Goal: Task Accomplishment & Management: Complete application form

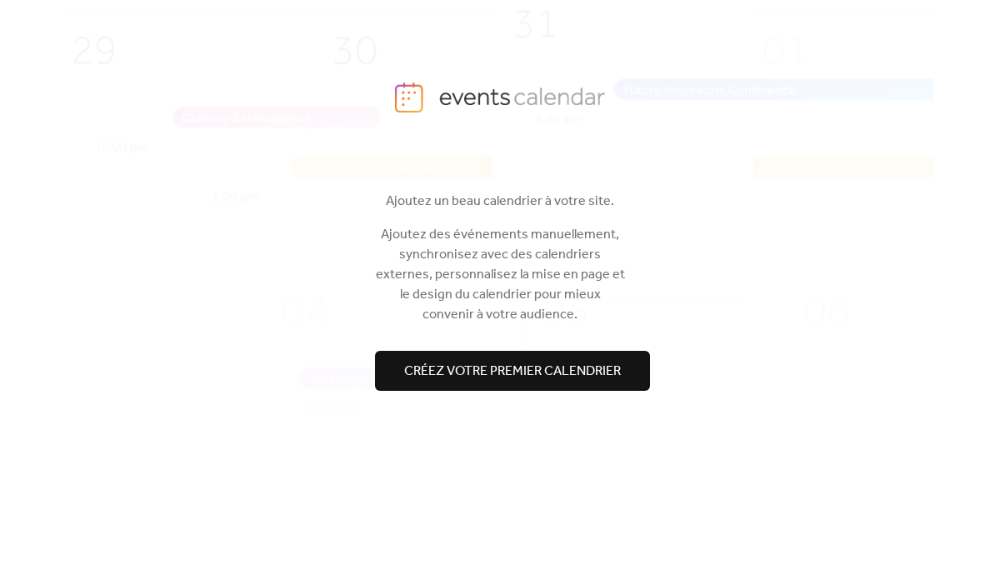
click at [512, 362] on span "Créez votre premier calendrier" at bounding box center [512, 372] width 217 height 20
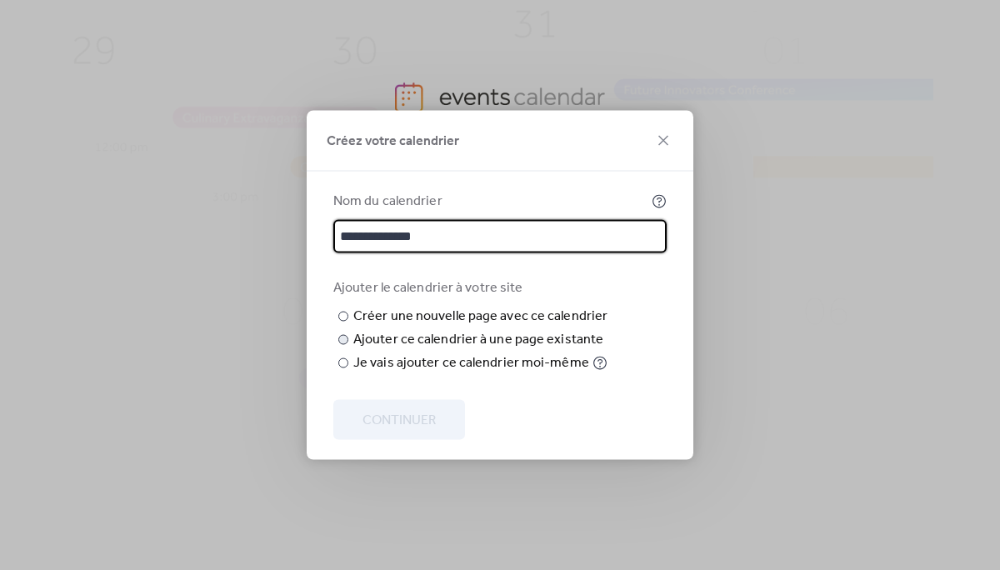
type input "**********"
click at [342, 345] on div at bounding box center [343, 340] width 10 height 10
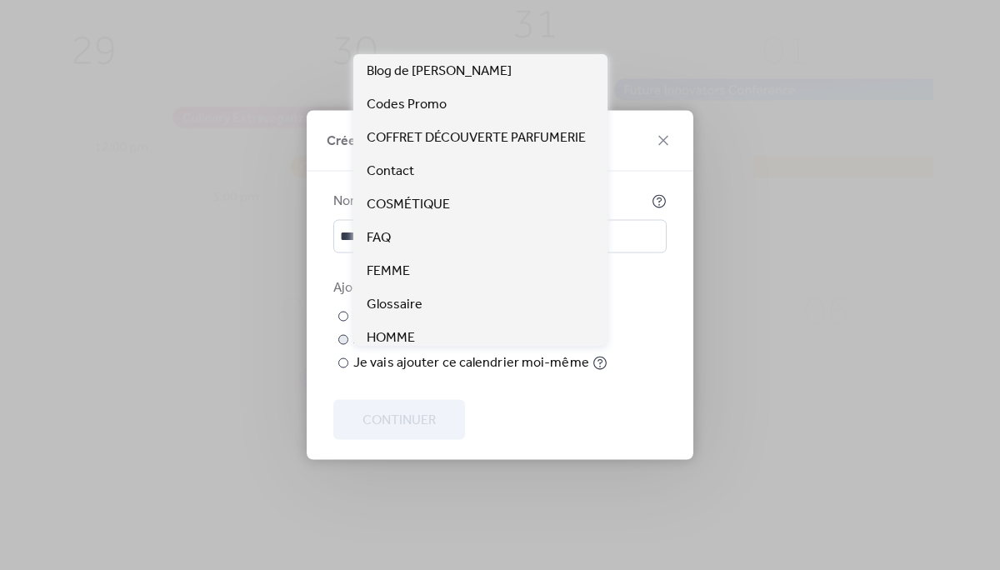
click at [0, 0] on span "Choisir la page" at bounding box center [0, 0] width 0 height 0
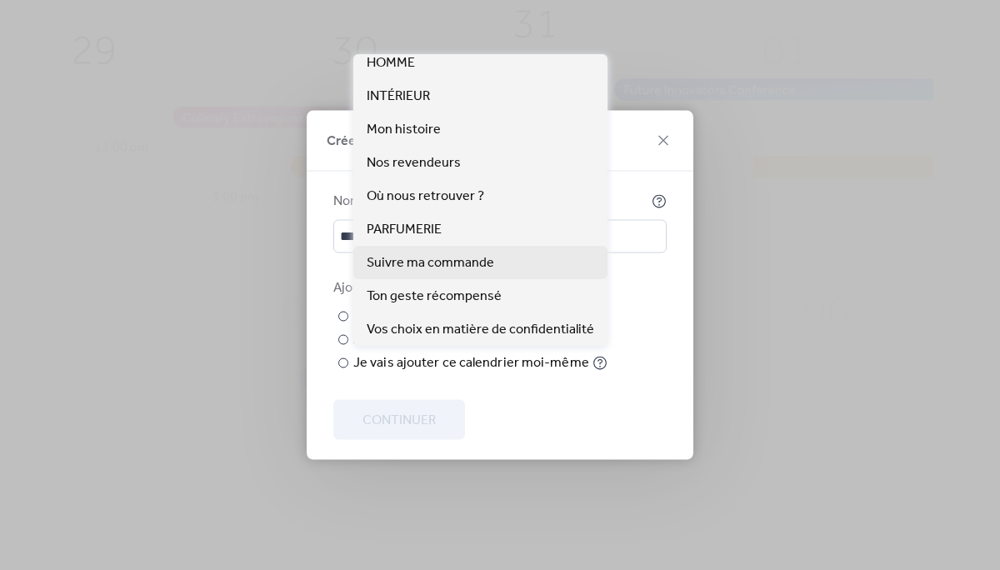
scroll to position [275, 0]
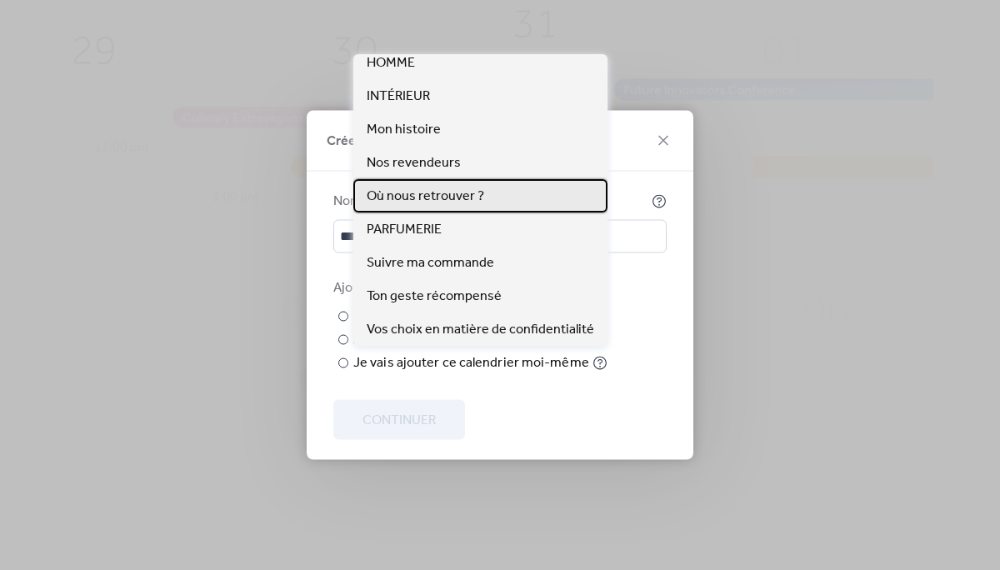
click at [435, 194] on span "Où nous retrouver ?" at bounding box center [425, 197] width 117 height 20
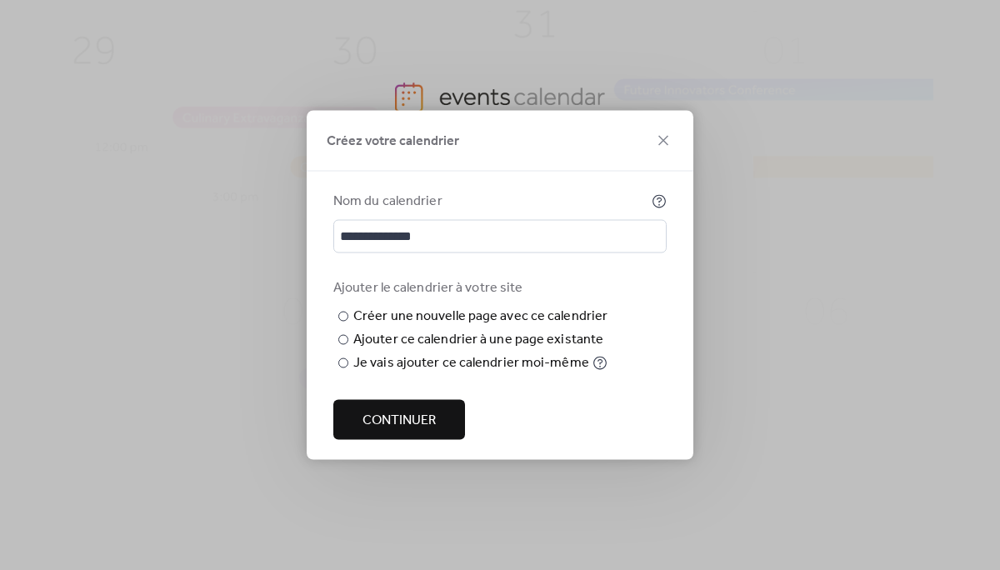
click at [383, 431] on span "Continuer" at bounding box center [398, 421] width 73 height 20
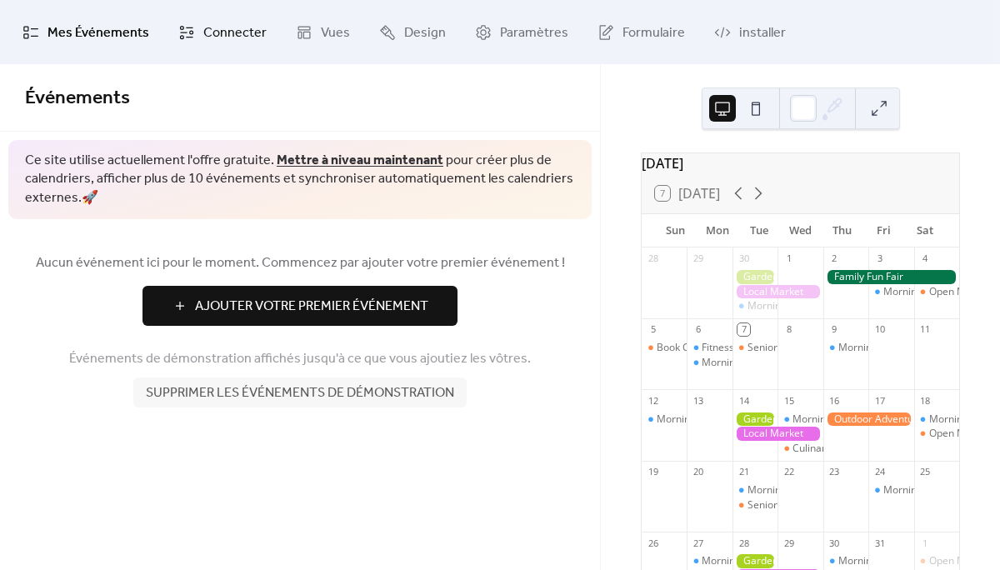
click at [207, 22] on span "Connecter" at bounding box center [234, 33] width 63 height 26
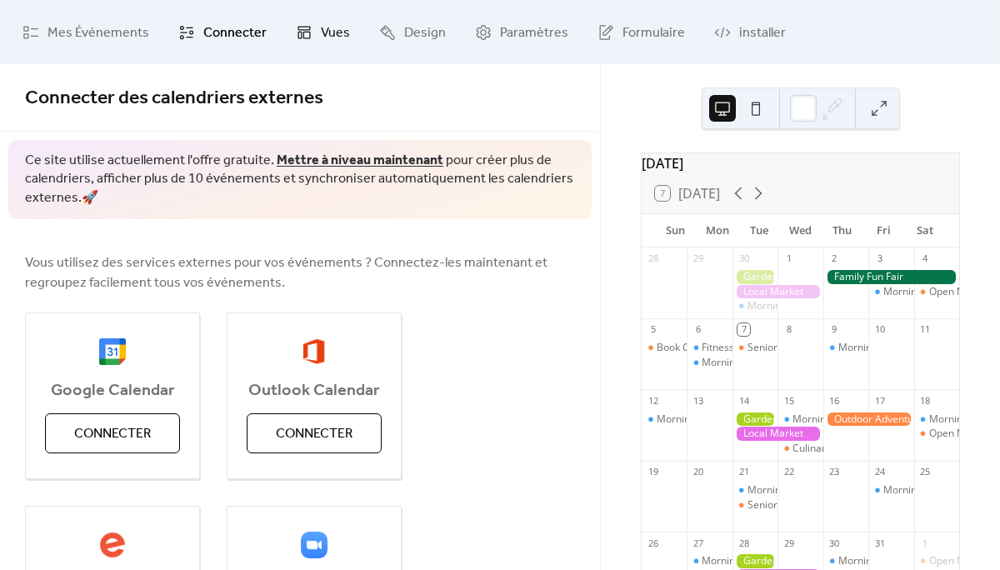
click at [299, 37] on icon at bounding box center [304, 32] width 17 height 17
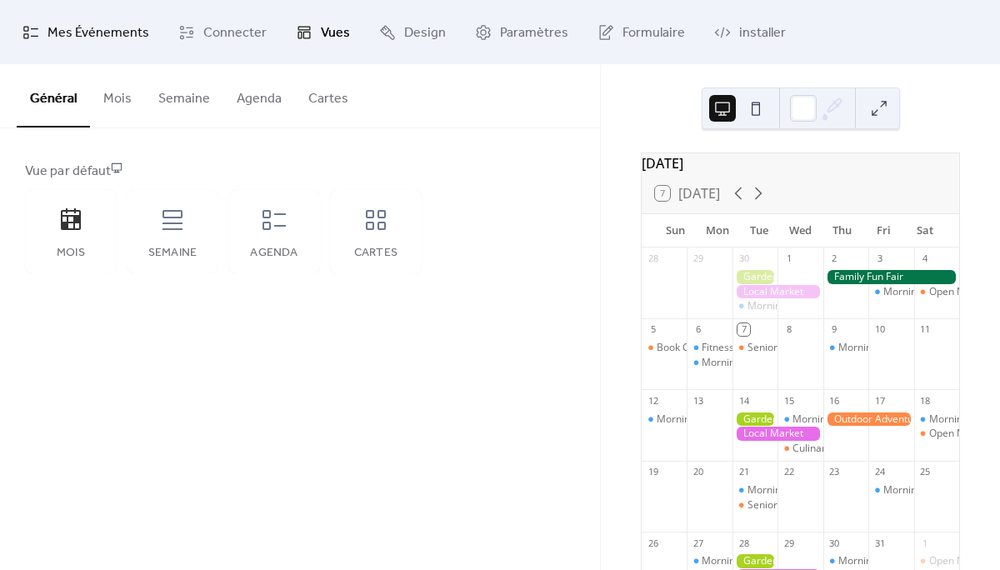
click at [97, 33] on span "Mes Événements" at bounding box center [98, 33] width 102 height 26
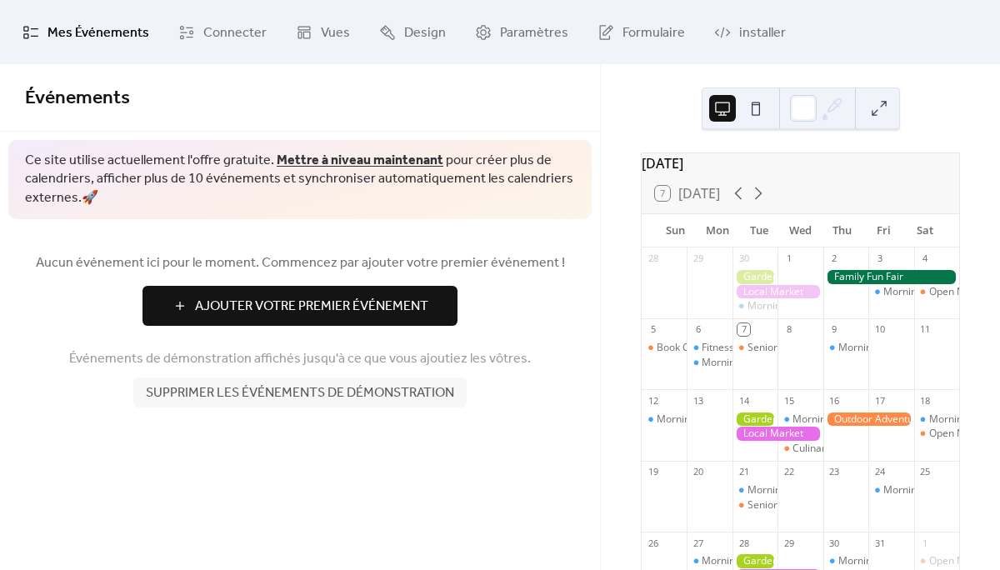
click at [309, 305] on span "Ajouter Votre Premier Événement" at bounding box center [311, 307] width 233 height 20
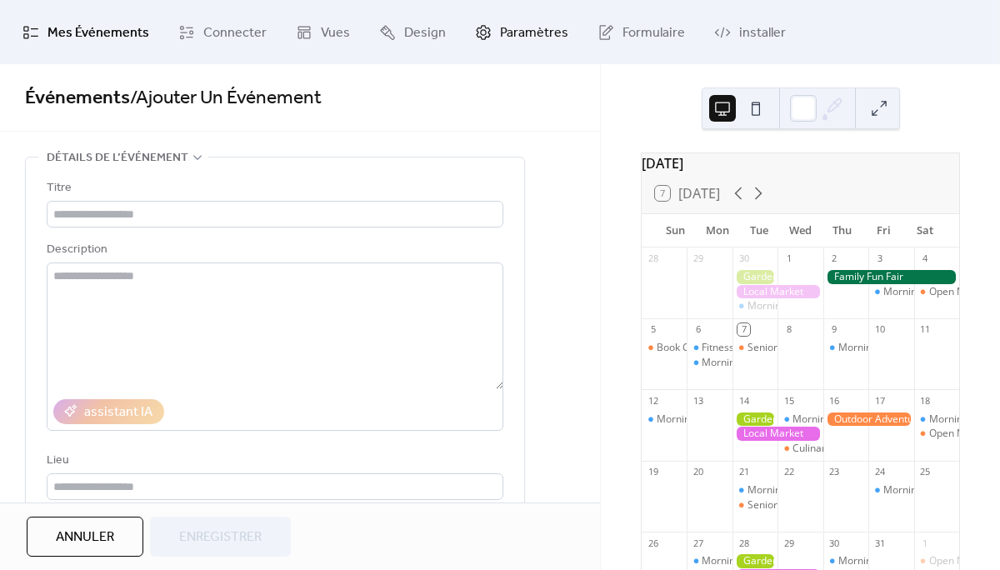
click at [535, 20] on span "Paramètres" at bounding box center [534, 33] width 68 height 26
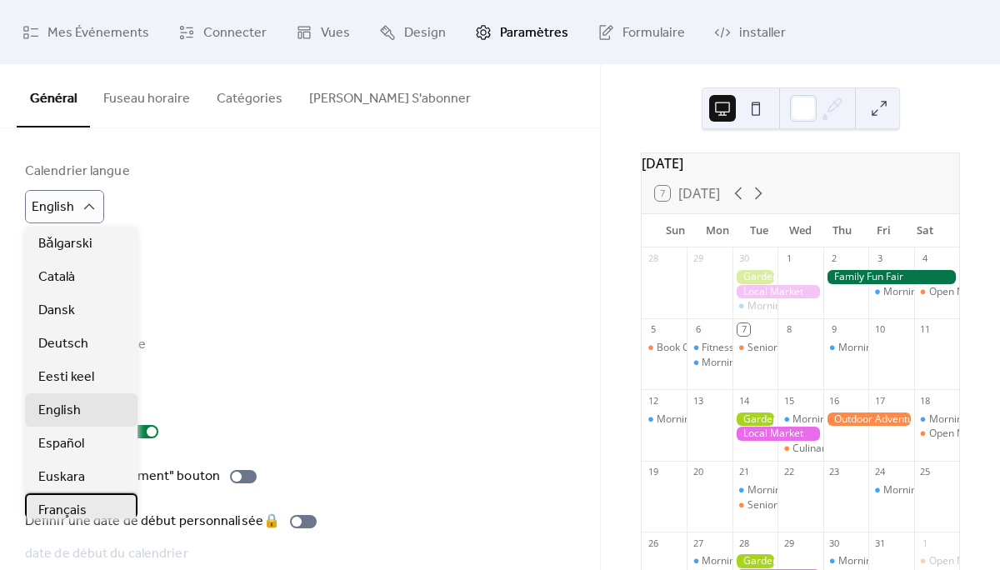
click at [60, 504] on span "Français" at bounding box center [62, 511] width 48 height 20
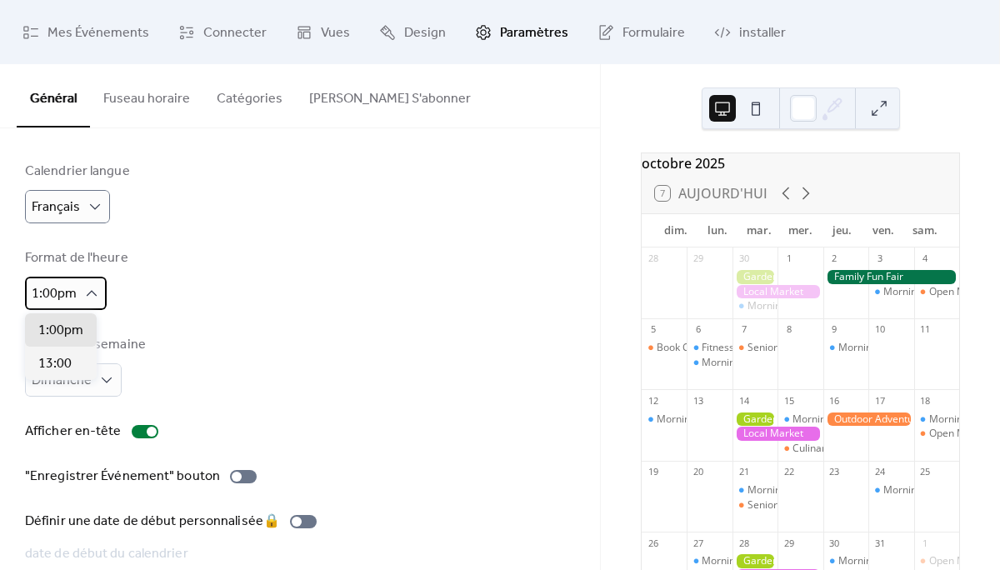
click at [82, 279] on div "1:00pm" at bounding box center [66, 293] width 82 height 33
click at [64, 362] on span "13:00" at bounding box center [54, 364] width 33 height 20
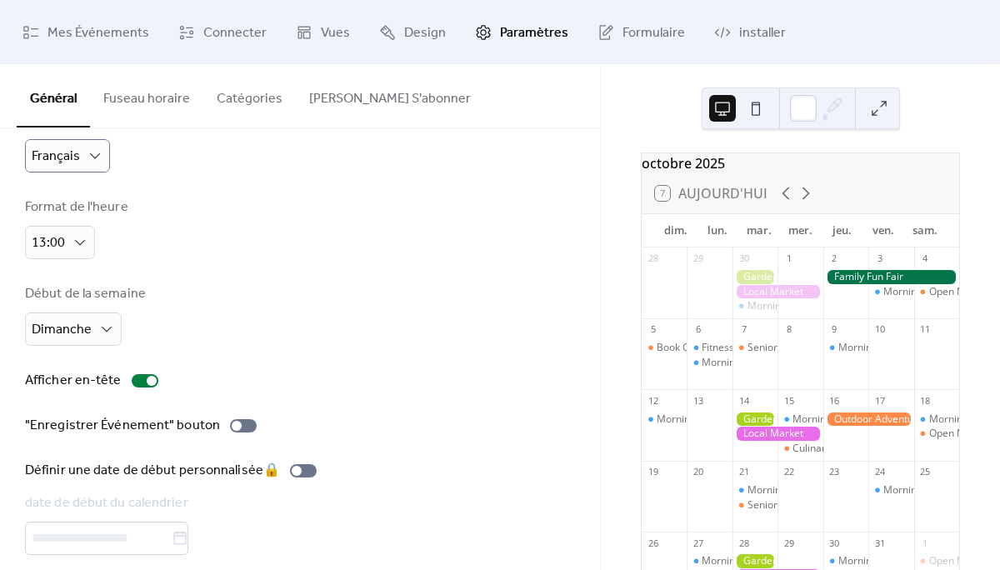
scroll to position [54, 0]
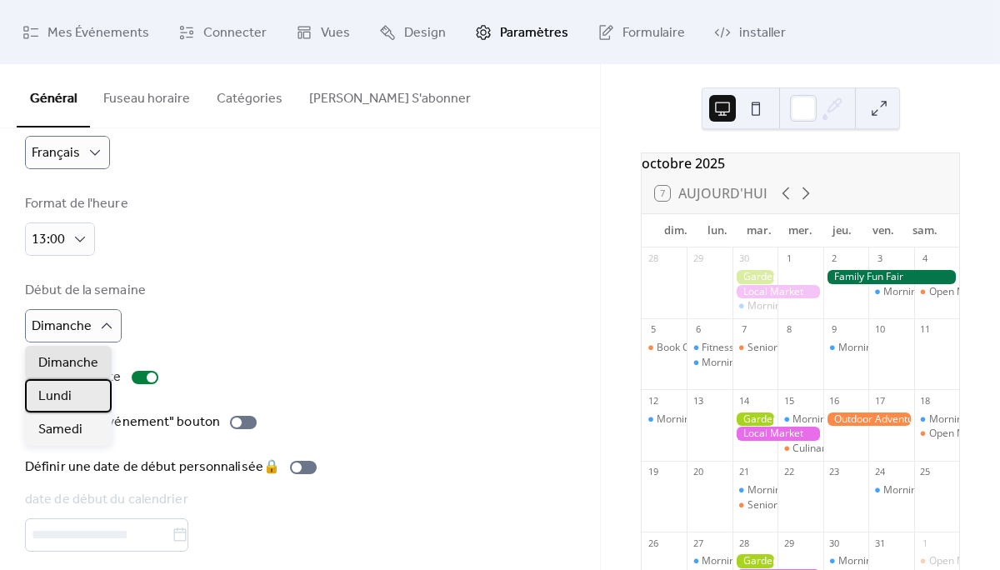
click at [57, 396] on span "Lundi" at bounding box center [54, 397] width 33 height 20
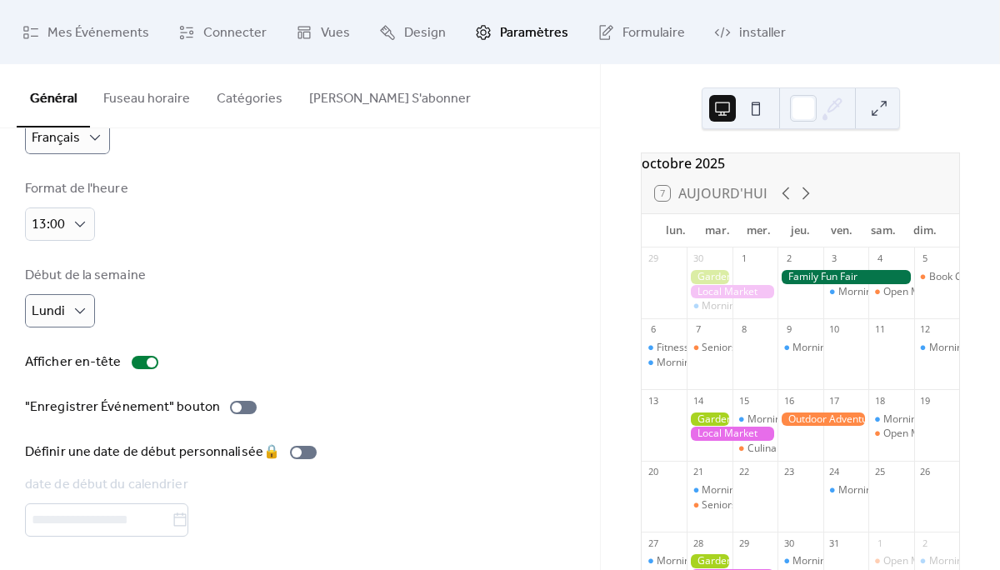
scroll to position [75, 0]
click at [76, 39] on span "Mes Événements" at bounding box center [98, 33] width 102 height 26
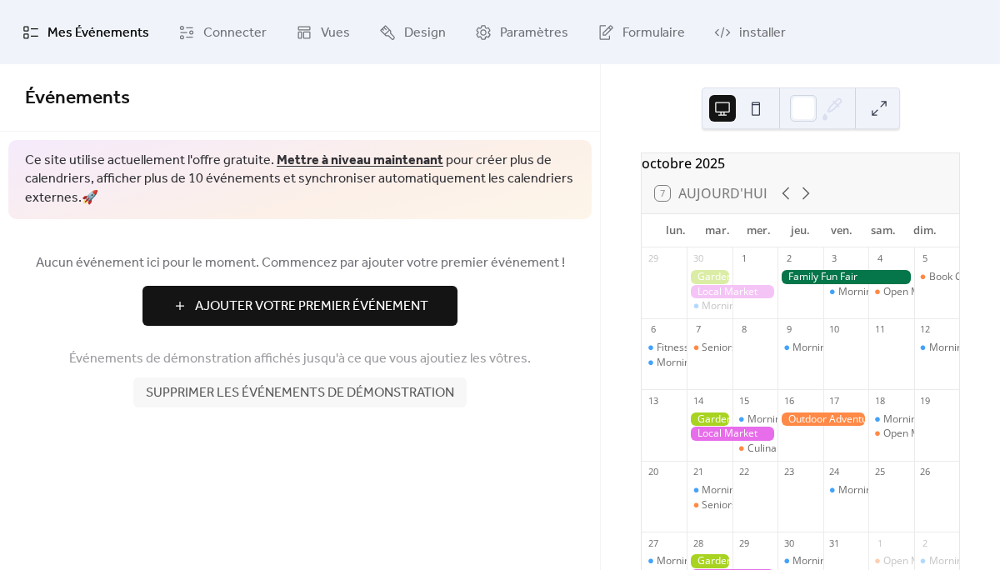
click at [304, 306] on span "Ajouter Votre Premier Événement" at bounding box center [311, 307] width 233 height 20
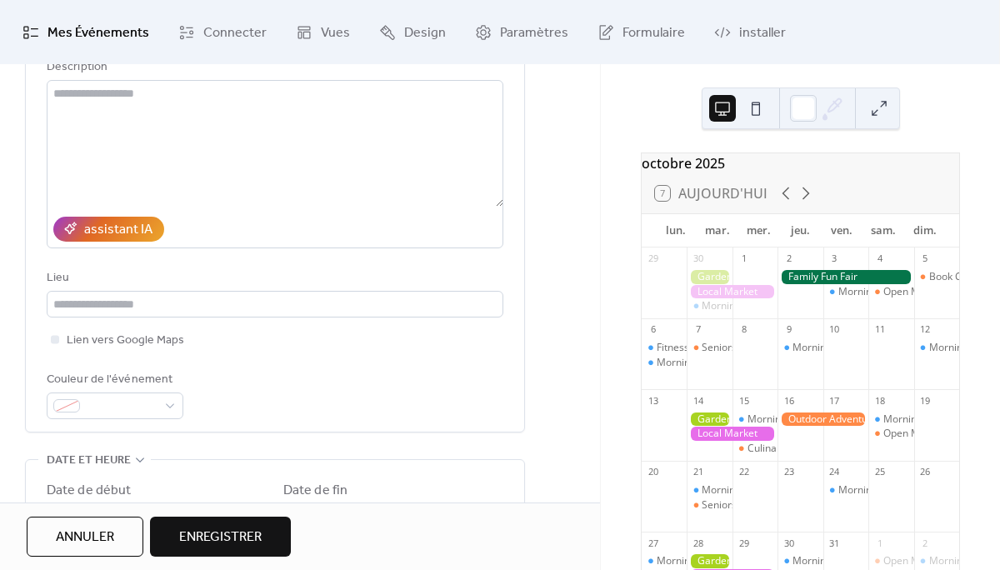
scroll to position [211, 0]
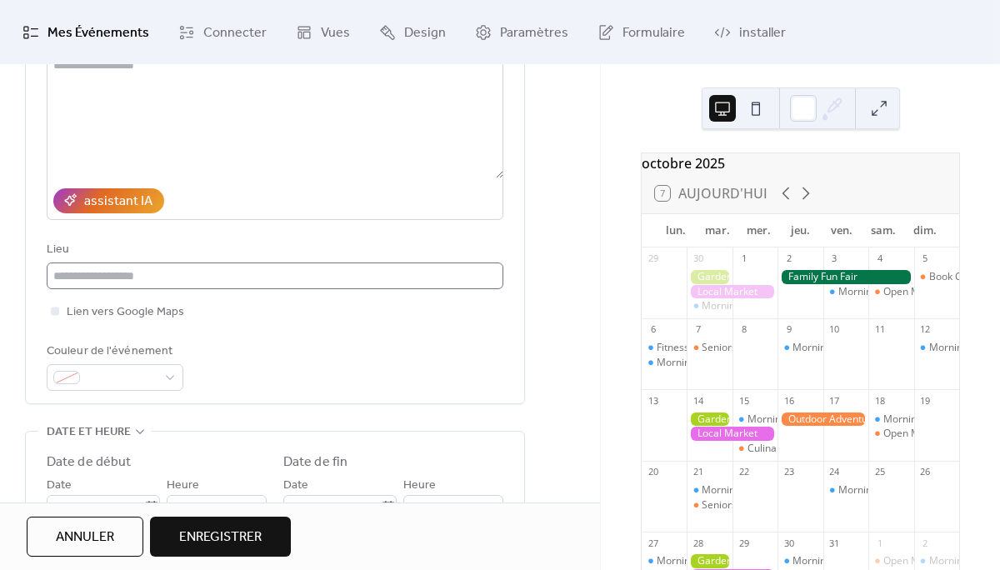
type input "**********"
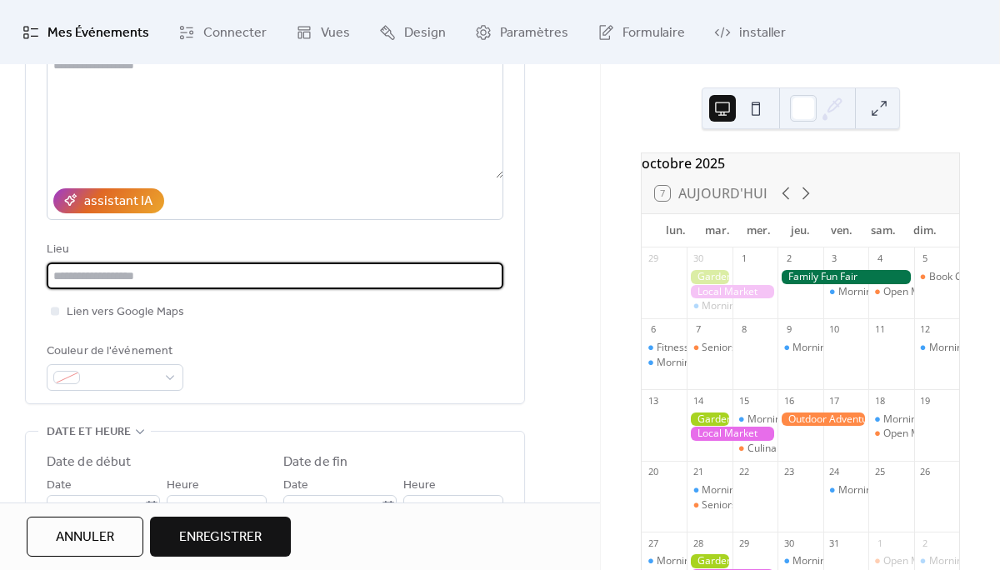
click at [121, 280] on input "text" at bounding box center [275, 275] width 457 height 27
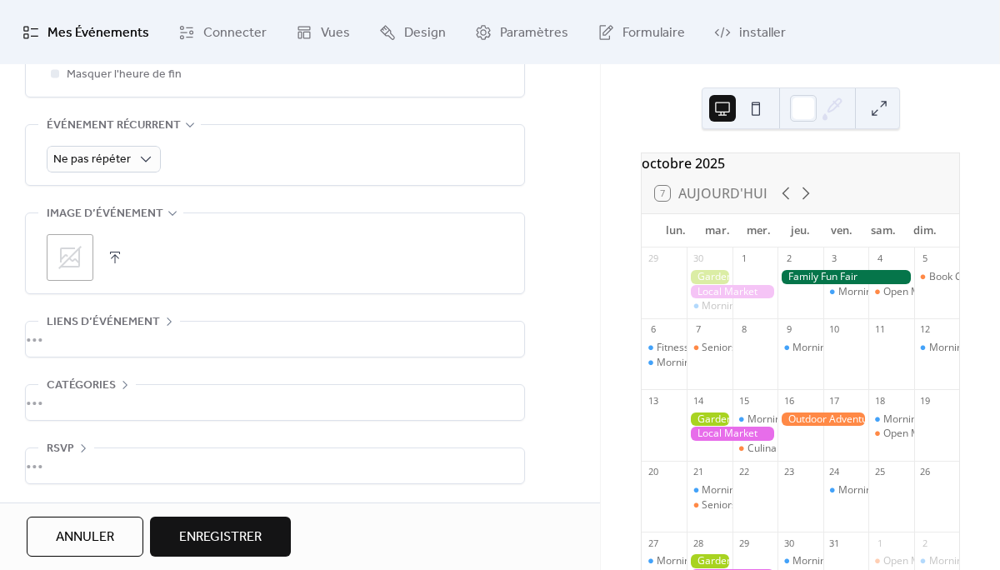
scroll to position [736, 0]
click at [75, 343] on div "•••" at bounding box center [275, 339] width 498 height 35
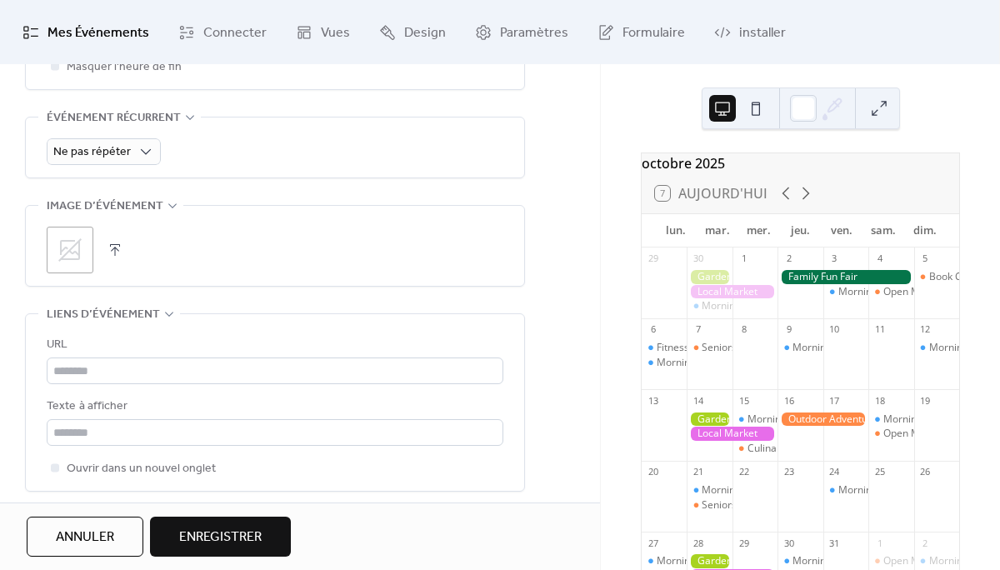
click at [74, 337] on div "URL Texte à afficher Ouvrir dans un nouvel onglet" at bounding box center [275, 402] width 457 height 177
click at [116, 316] on div "•••" at bounding box center [275, 315] width 498 height 2
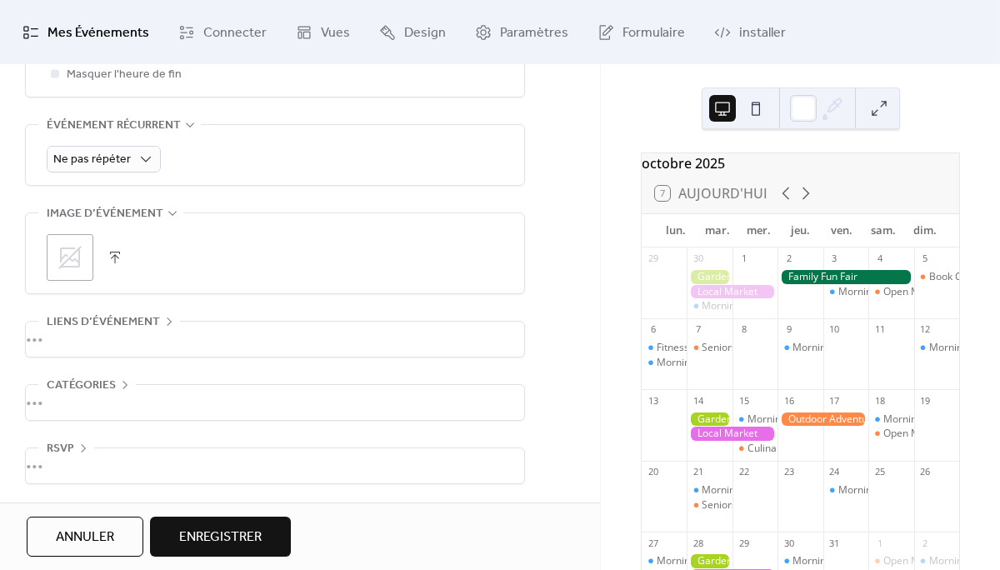
click at [87, 388] on div "•••" at bounding box center [275, 402] width 498 height 35
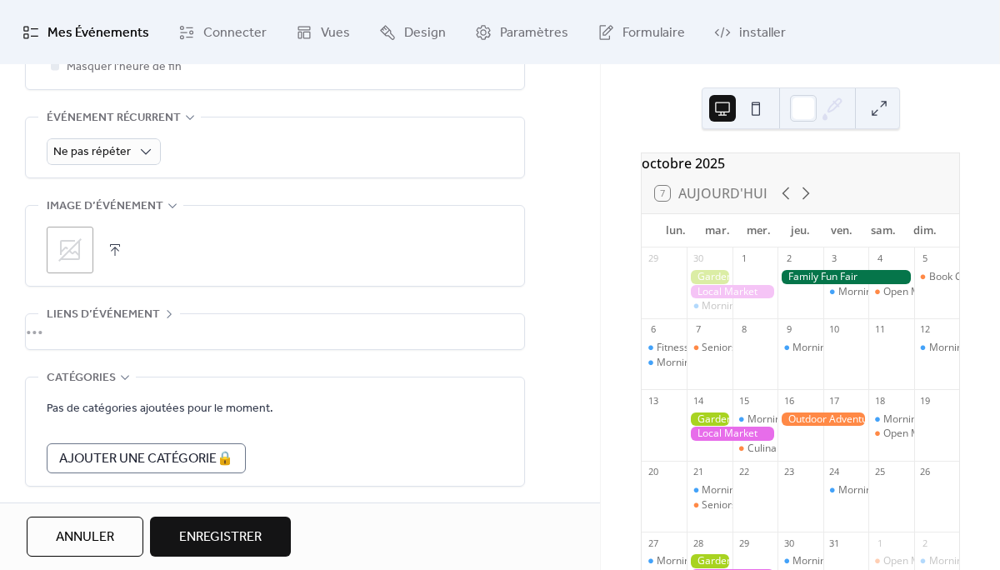
click at [86, 379] on div "•••" at bounding box center [275, 378] width 498 height 2
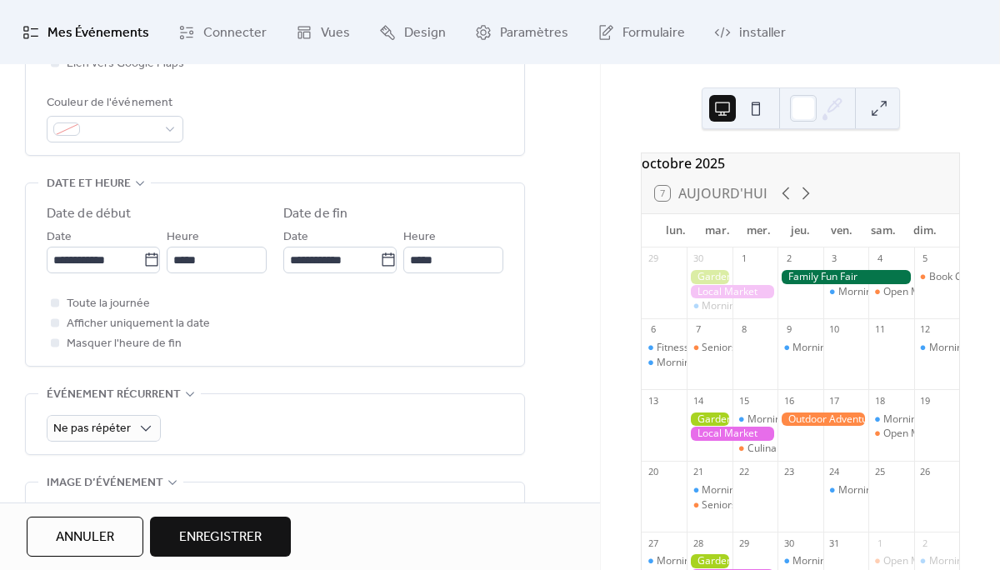
scroll to position [465, 0]
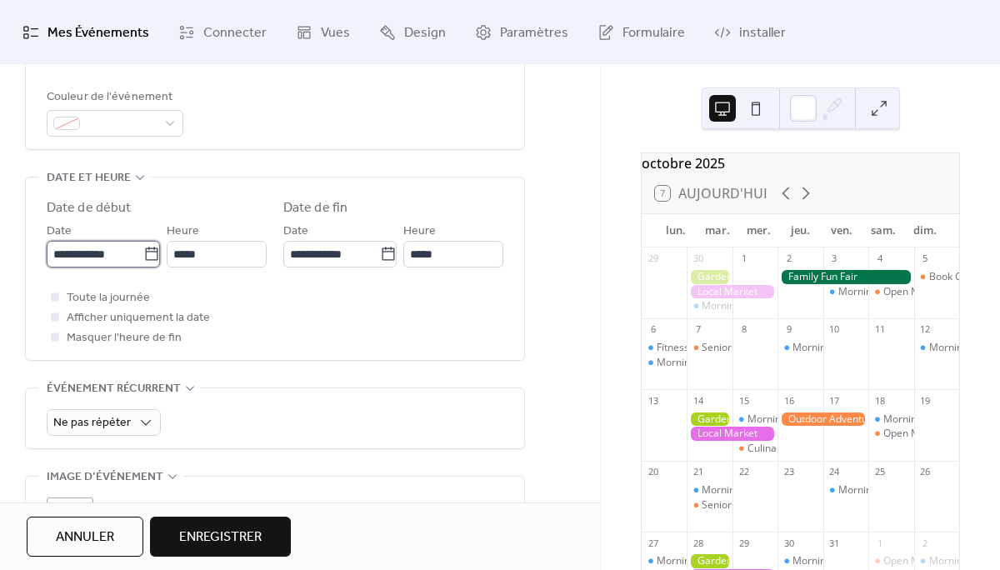
click at [82, 262] on input "**********" at bounding box center [95, 254] width 97 height 27
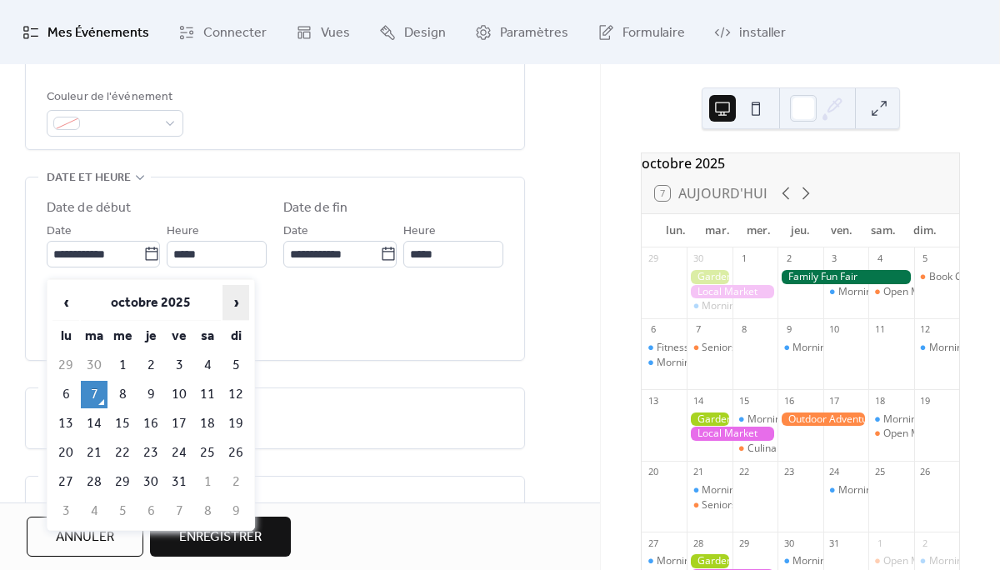
click at [244, 300] on span "›" at bounding box center [235, 302] width 25 height 33
click at [153, 396] on td "6" at bounding box center [150, 394] width 27 height 27
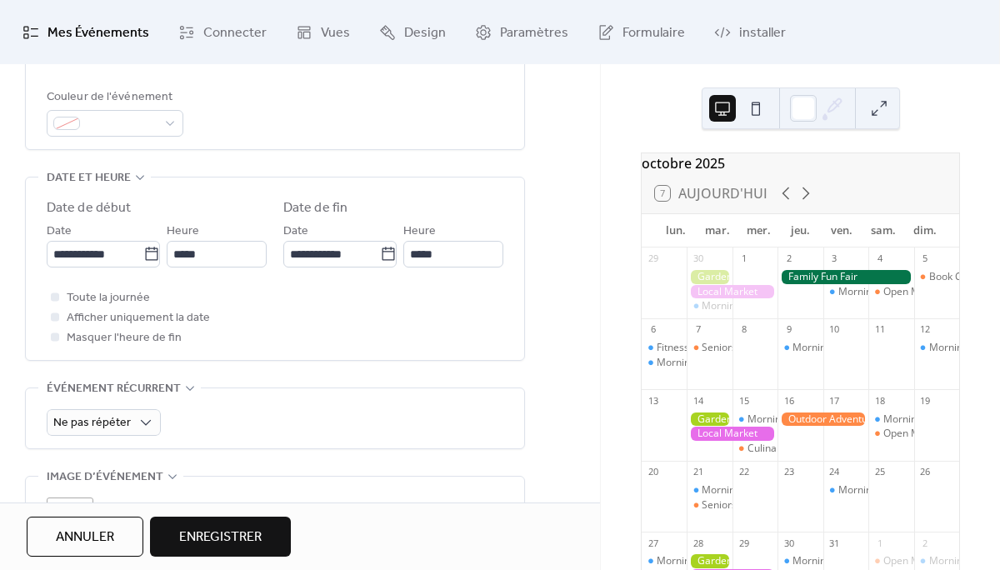
type input "**********"
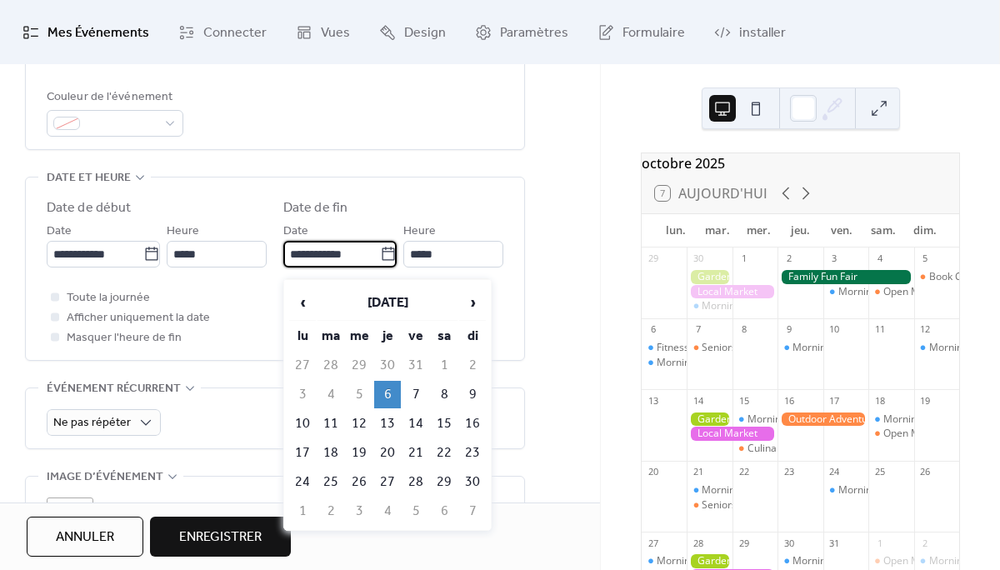
click at [302, 256] on input "**********" at bounding box center [331, 254] width 97 height 27
click at [471, 395] on td "9" at bounding box center [472, 394] width 27 height 27
type input "**********"
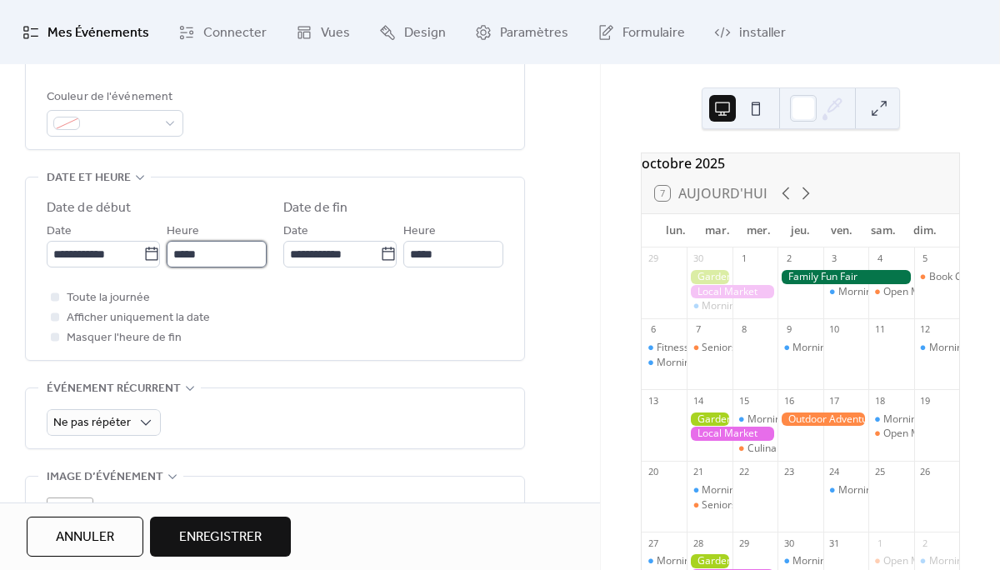
click at [187, 259] on input "*****" at bounding box center [217, 254] width 100 height 27
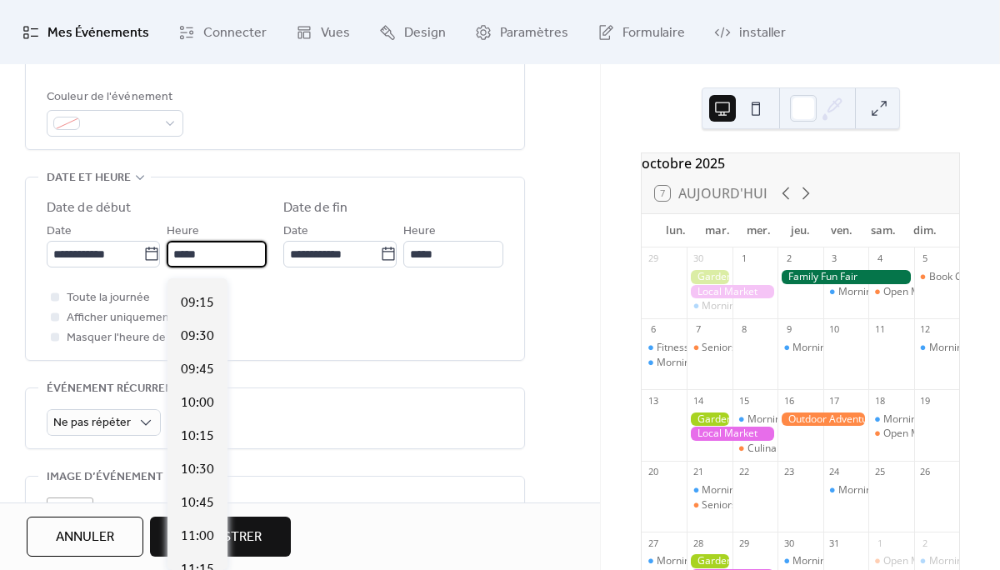
scroll to position [1215, 0]
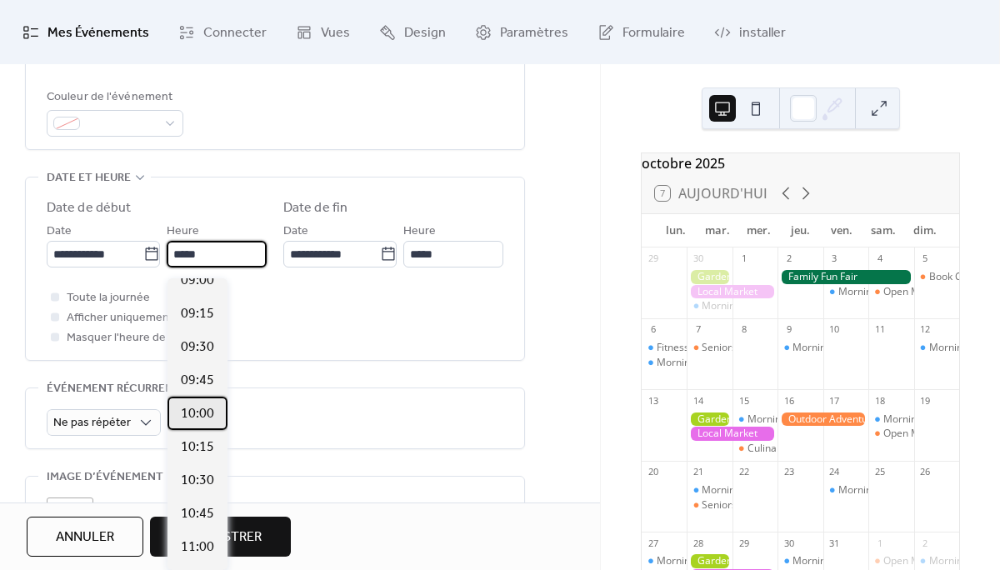
click at [191, 408] on span "10:00" at bounding box center [197, 414] width 33 height 20
type input "*****"
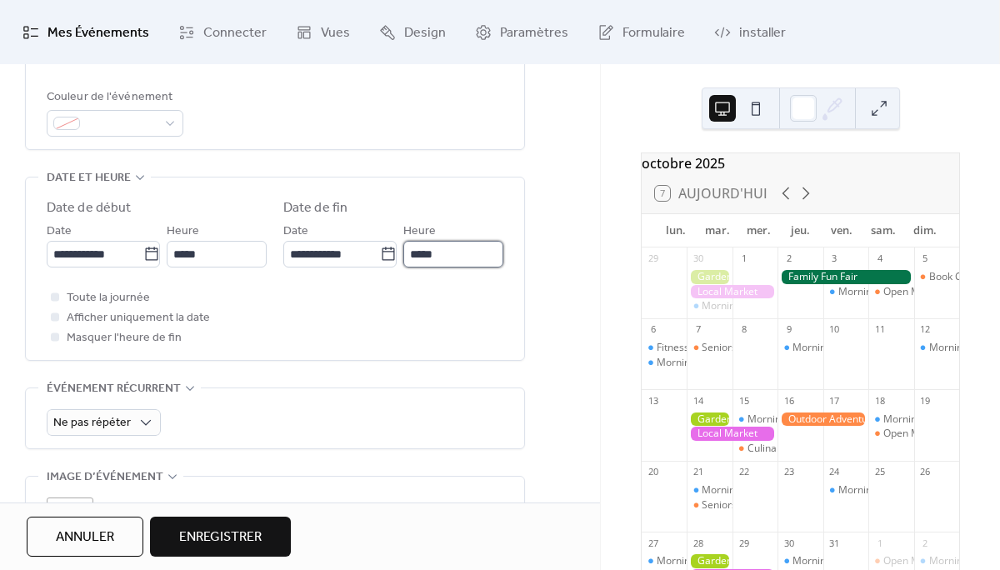
click at [417, 257] on input "*****" at bounding box center [453, 254] width 100 height 27
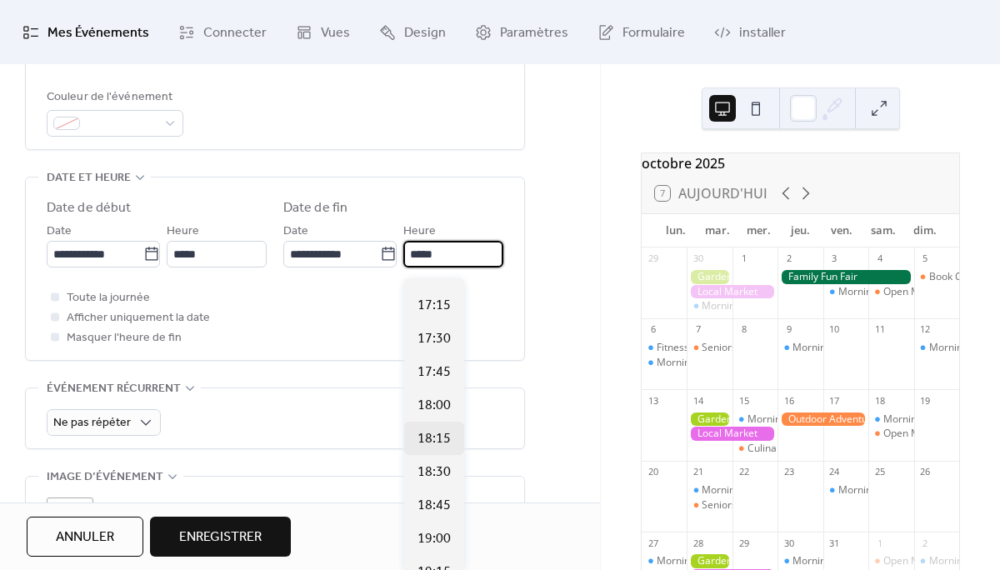
scroll to position [2290, 0]
click at [426, 404] on span "18:00" at bounding box center [433, 405] width 33 height 20
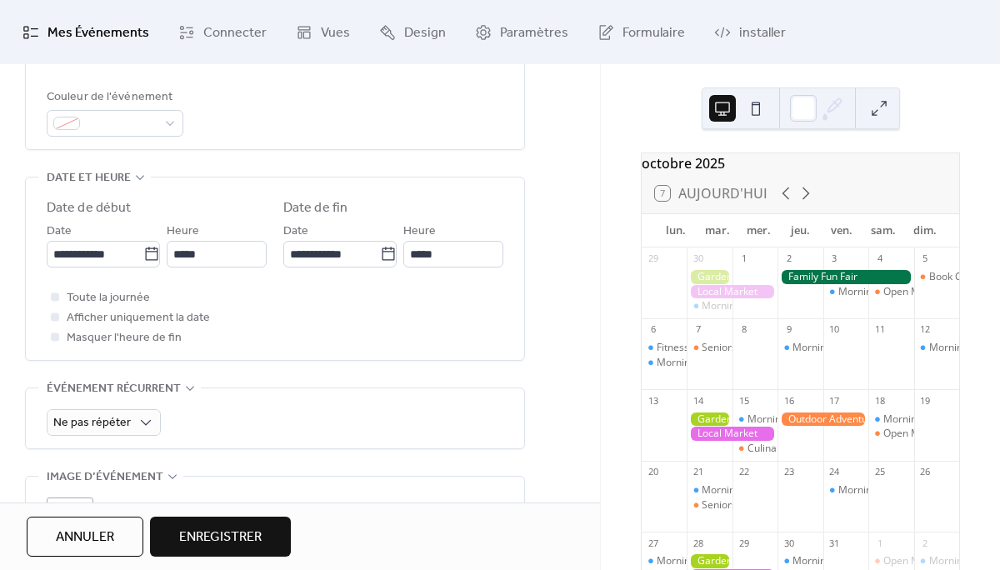
type input "*****"
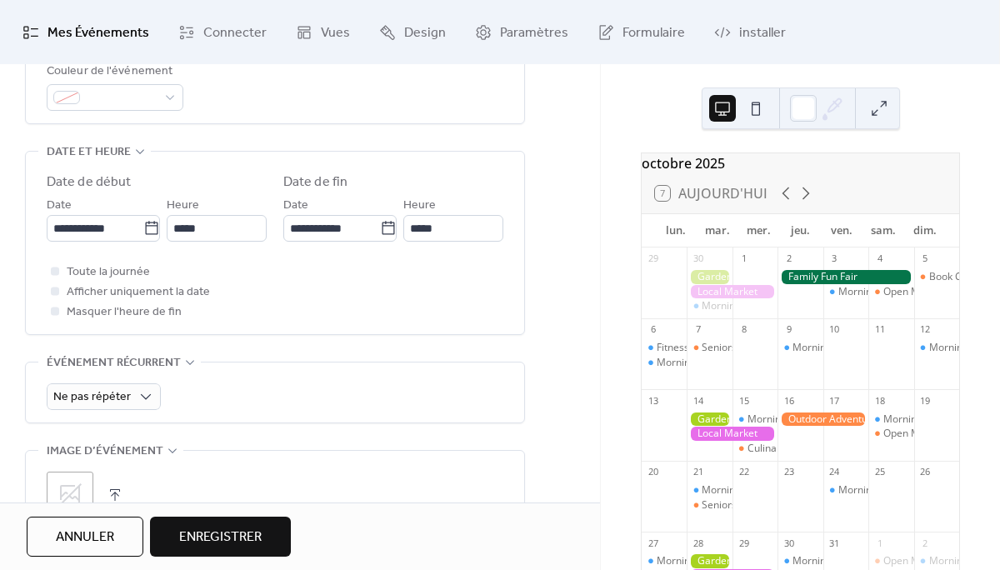
scroll to position [493, 0]
click at [53, 292] on div at bounding box center [55, 288] width 8 height 8
click at [53, 291] on icon at bounding box center [54, 288] width 5 height 5
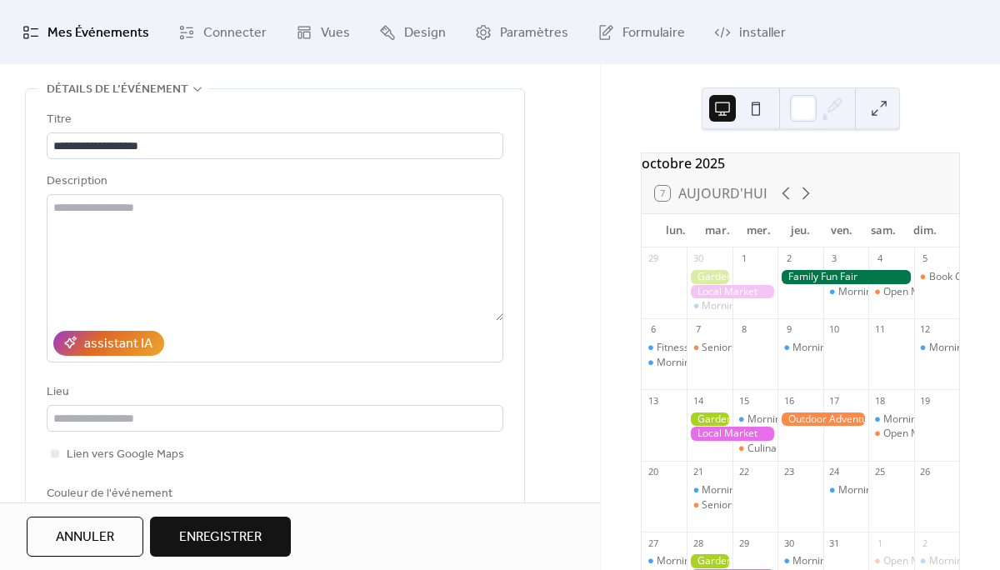
scroll to position [67, 0]
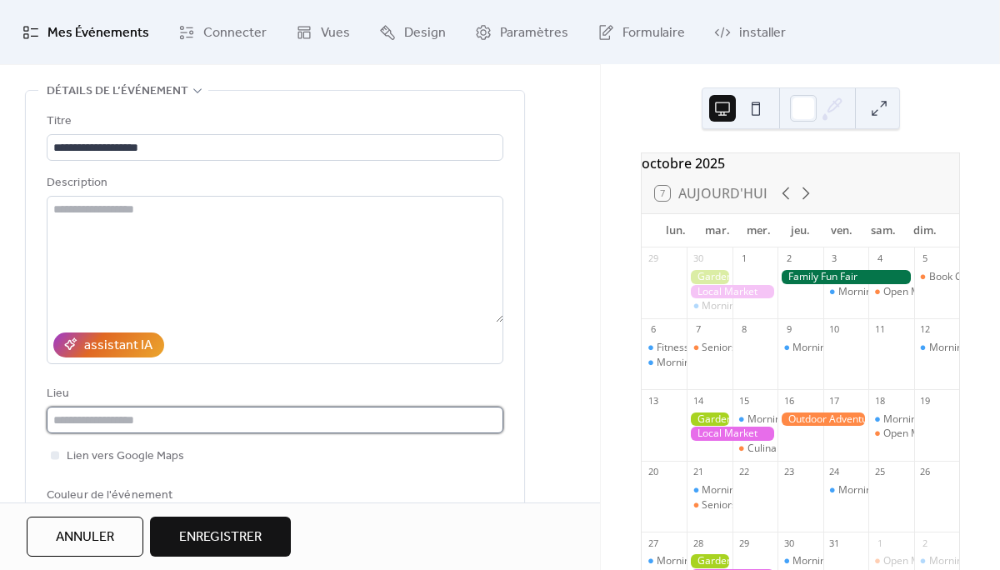
click at [128, 428] on input "text" at bounding box center [275, 420] width 457 height 27
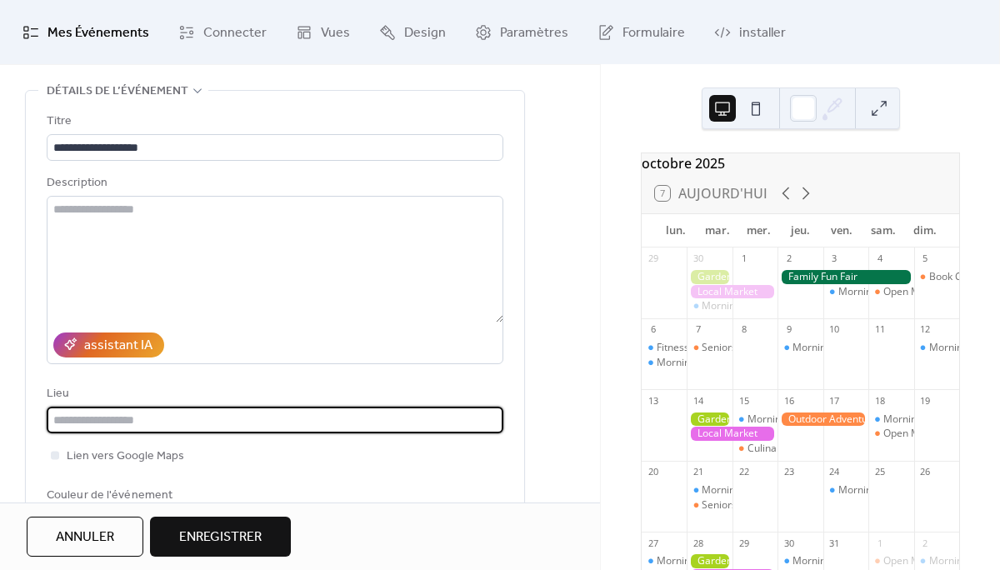
paste input "**********"
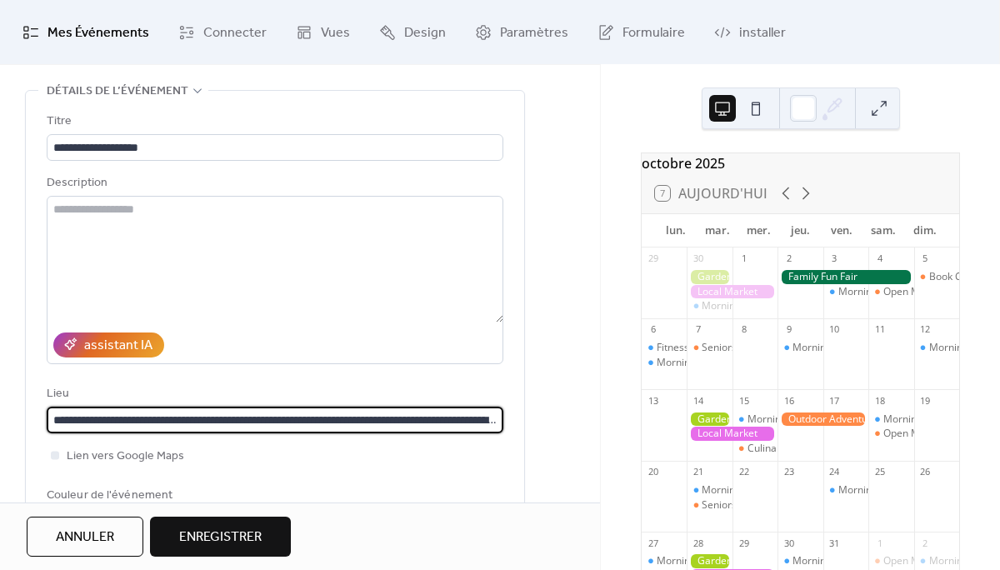
scroll to position [68, 0]
drag, startPoint x: 494, startPoint y: 420, endPoint x: 27, endPoint y: 418, distance: 467.4
click at [27, 418] on div "**********" at bounding box center [275, 317] width 498 height 457
type input "**********"
click at [277, 472] on div "**********" at bounding box center [275, 321] width 457 height 423
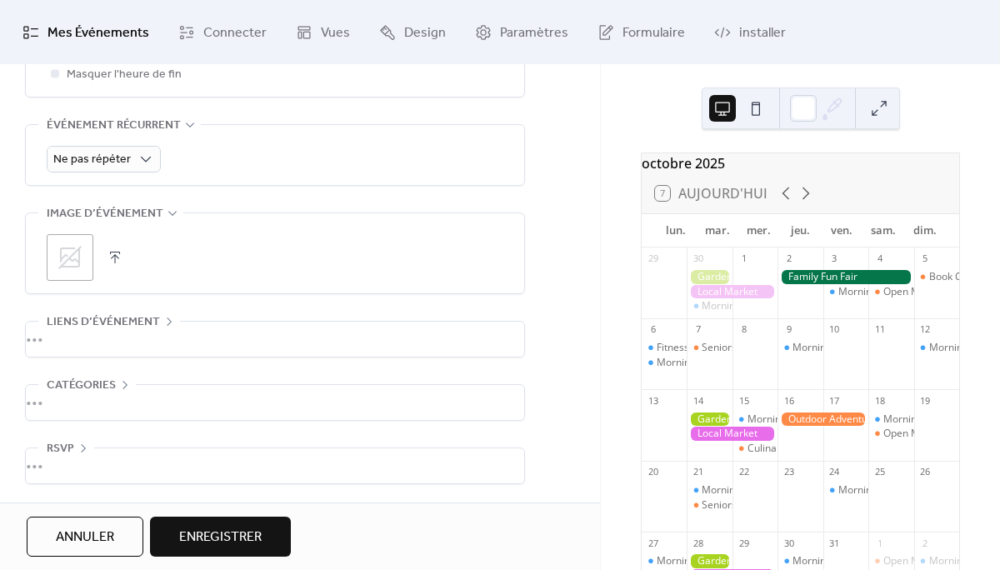
scroll to position [736, 0]
click at [252, 533] on span "Enregistrer" at bounding box center [220, 537] width 82 height 20
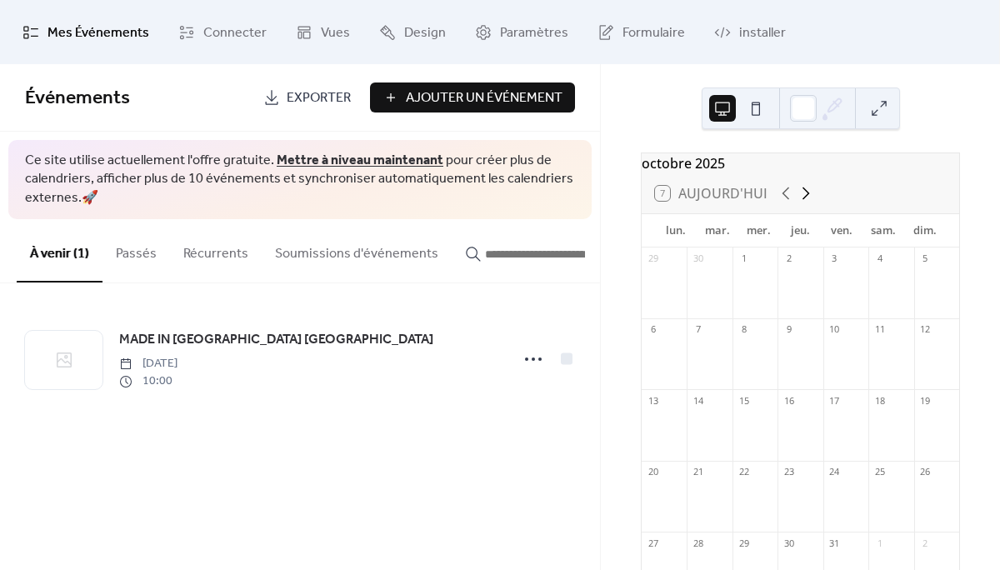
click at [802, 203] on icon at bounding box center [806, 193] width 20 height 20
click at [828, 355] on div at bounding box center [868, 348] width 182 height 14
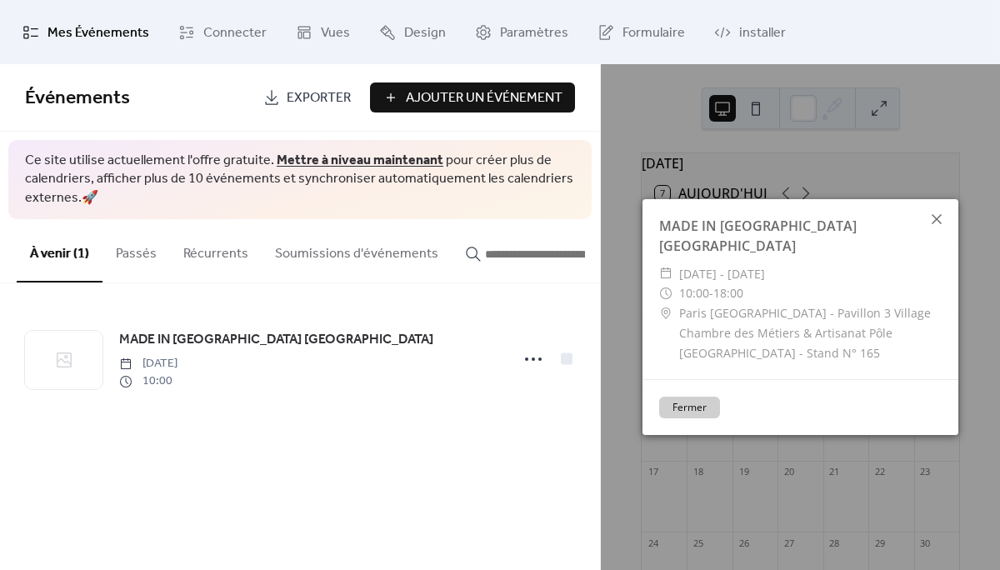
click at [937, 224] on icon at bounding box center [937, 219] width 10 height 10
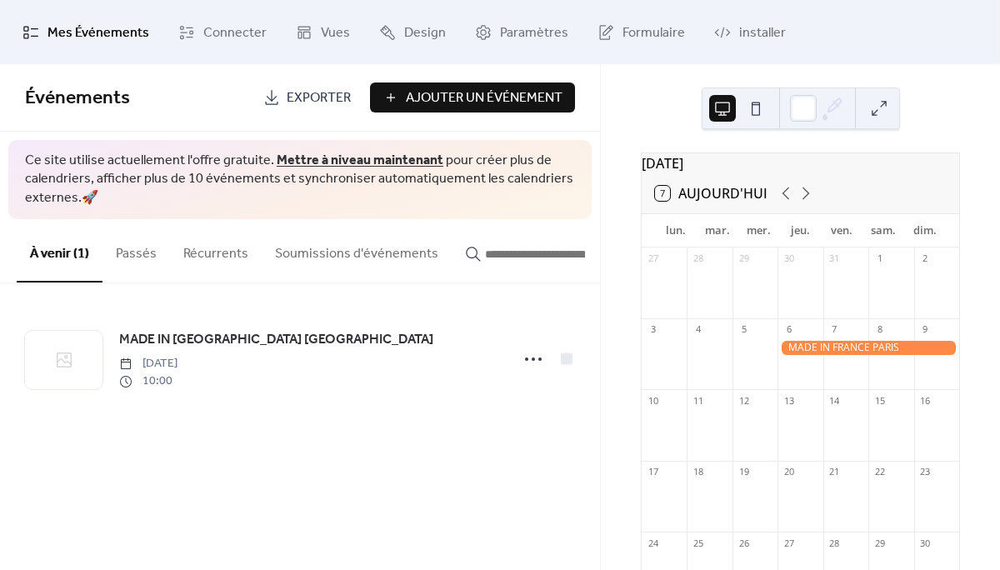
click at [761, 111] on button at bounding box center [755, 108] width 27 height 27
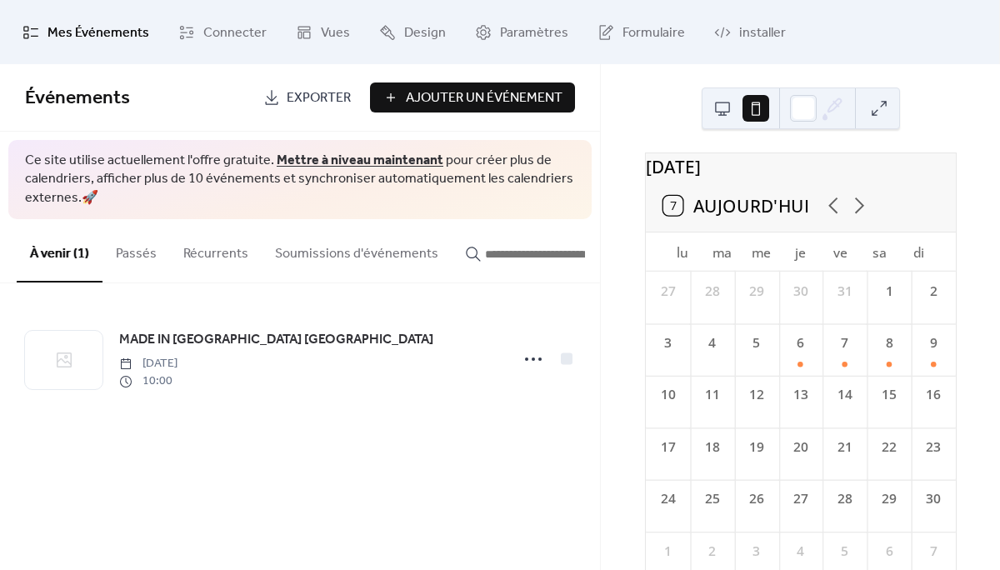
click at [721, 107] on button at bounding box center [722, 108] width 27 height 27
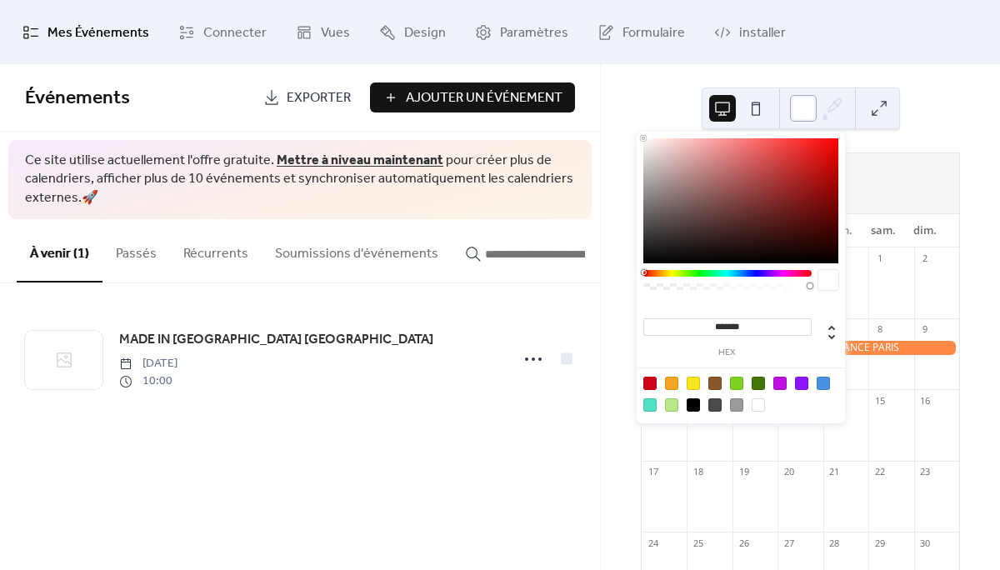
click at [808, 113] on div at bounding box center [803, 108] width 27 height 27
click at [689, 382] on div at bounding box center [693, 383] width 13 height 13
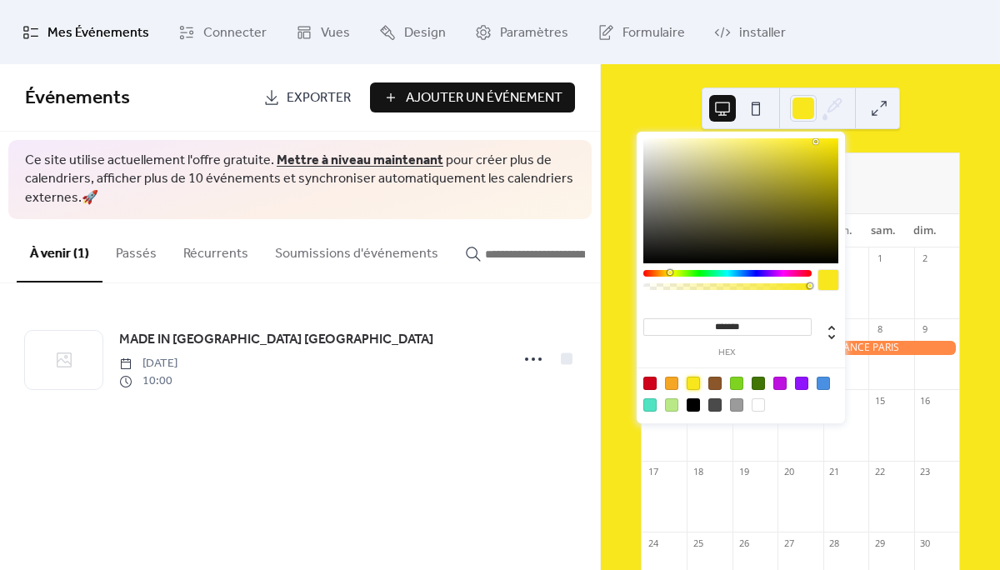
click at [756, 402] on div at bounding box center [758, 404] width 13 height 13
type input "*******"
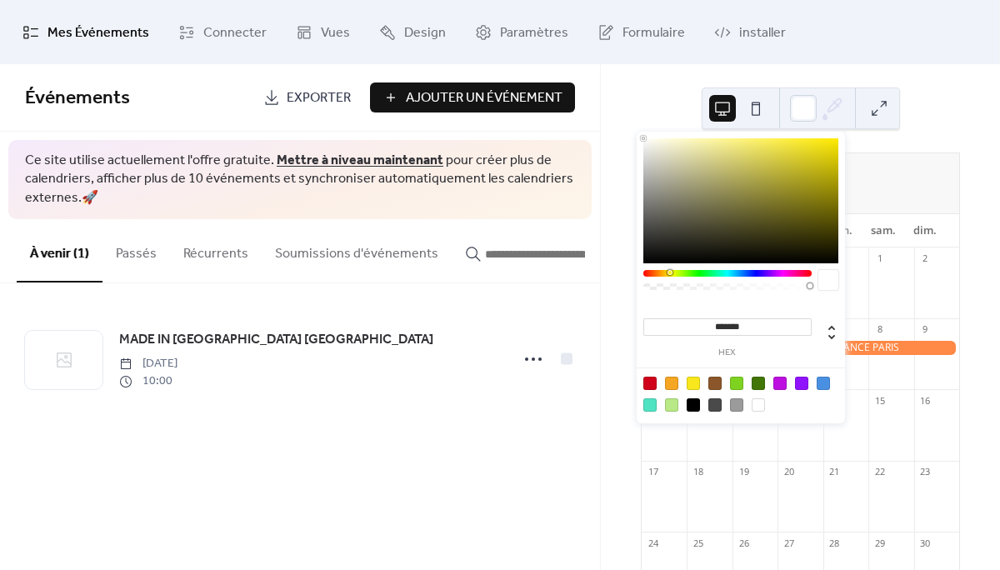
click at [921, 117] on div "[DATE] 7 [DATE] lun. mar. mer. jeu. ven. sam. dim. 27 28 29 30 31 1 2 3 4 5 6 7…" at bounding box center [800, 317] width 399 height 506
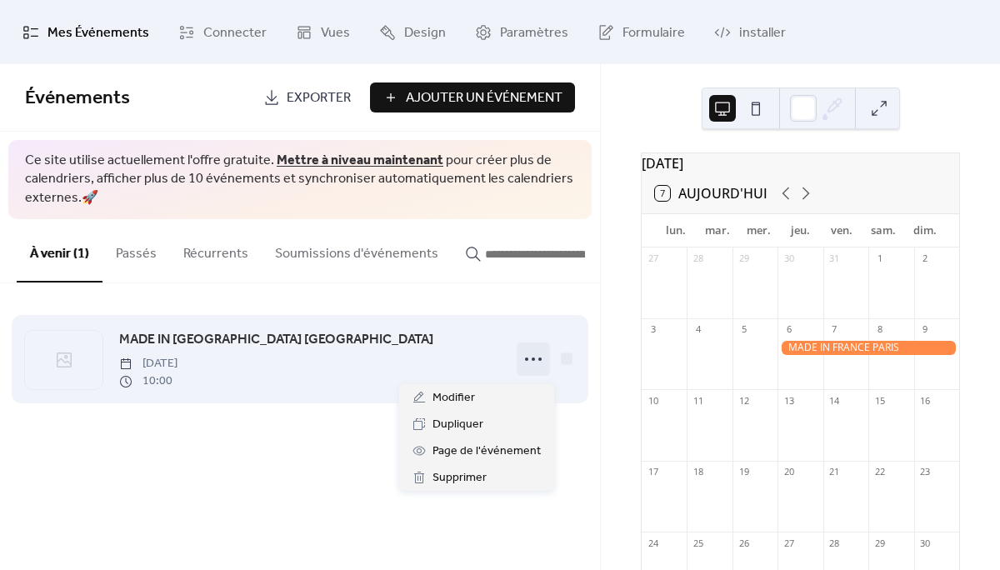
click at [526, 362] on icon at bounding box center [533, 359] width 27 height 27
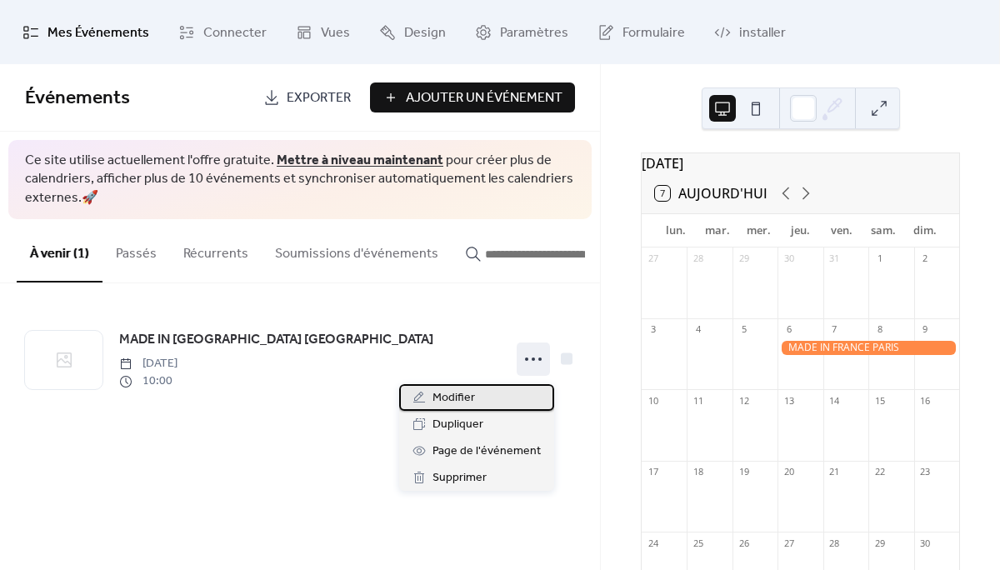
click at [457, 392] on span "Modifier" at bounding box center [453, 398] width 42 height 20
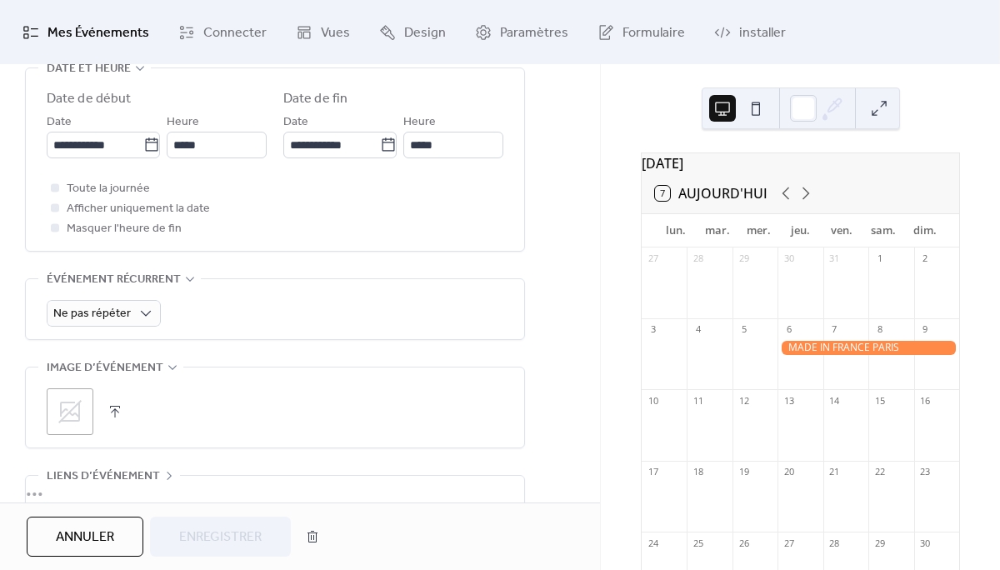
scroll to position [391, 0]
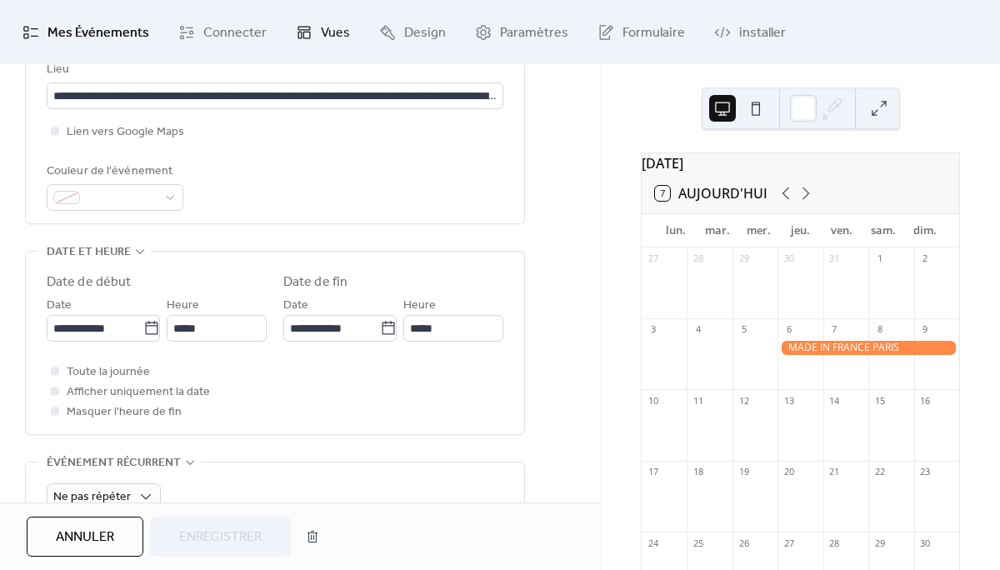
click at [321, 28] on span "Vues" at bounding box center [335, 33] width 29 height 26
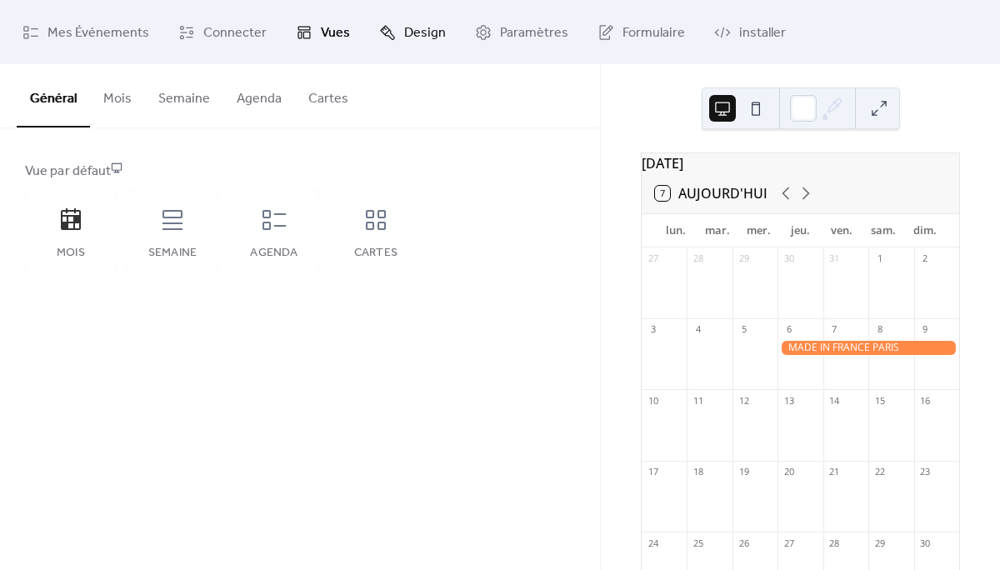
click at [407, 27] on span "Design" at bounding box center [425, 33] width 42 height 26
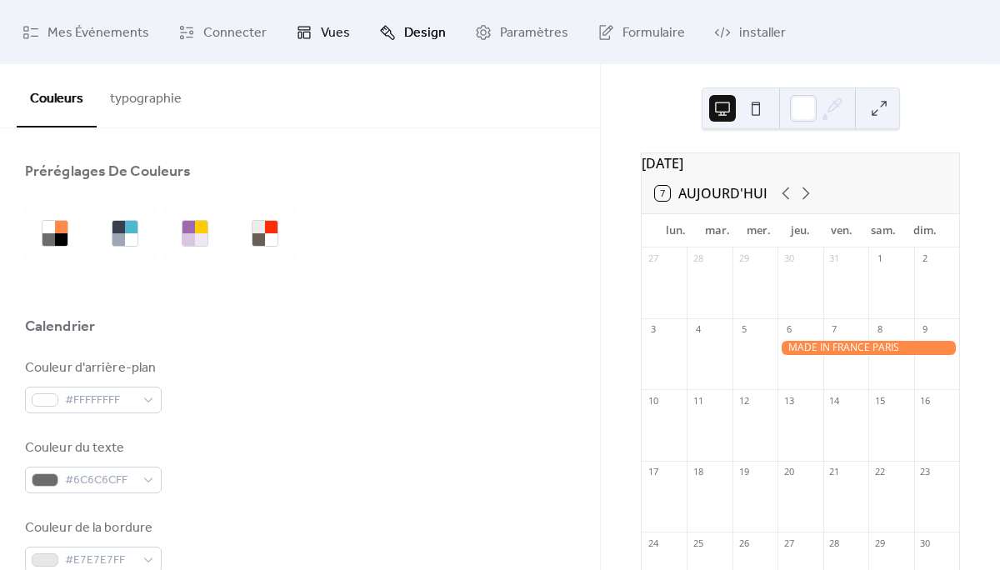
click at [321, 34] on span "Vues" at bounding box center [335, 33] width 29 height 26
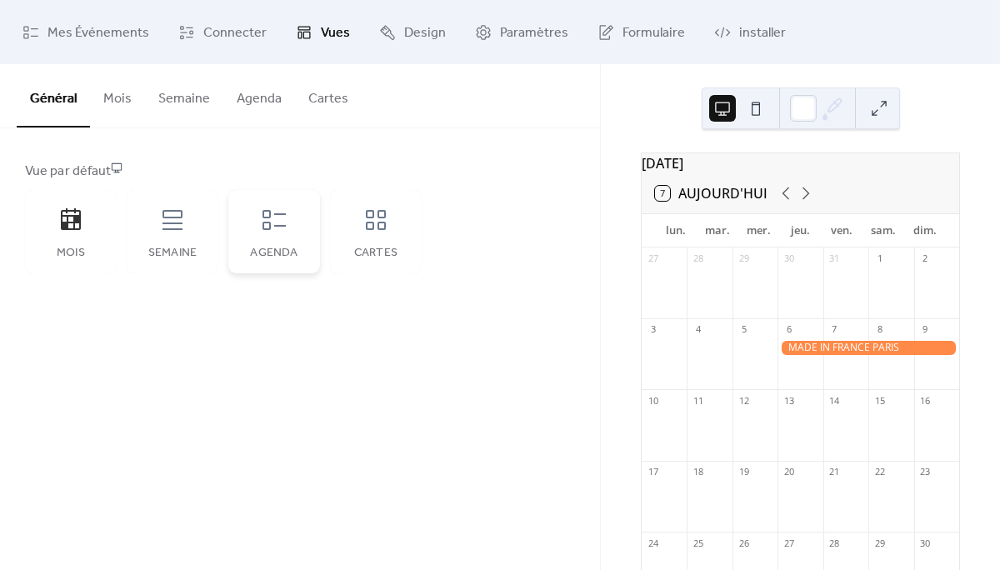
click at [252, 242] on div "Agenda" at bounding box center [274, 231] width 92 height 83
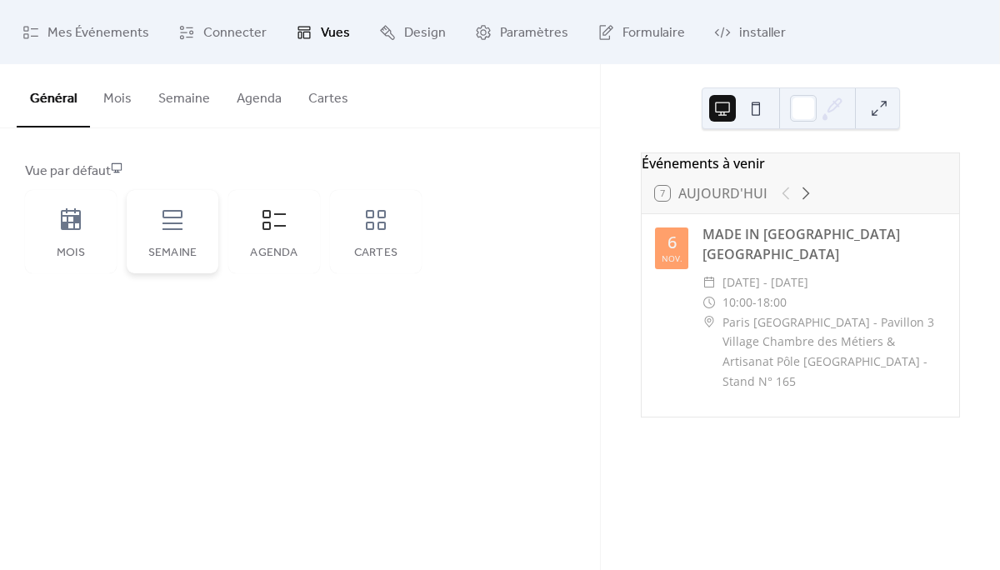
click at [162, 227] on icon at bounding box center [172, 220] width 27 height 27
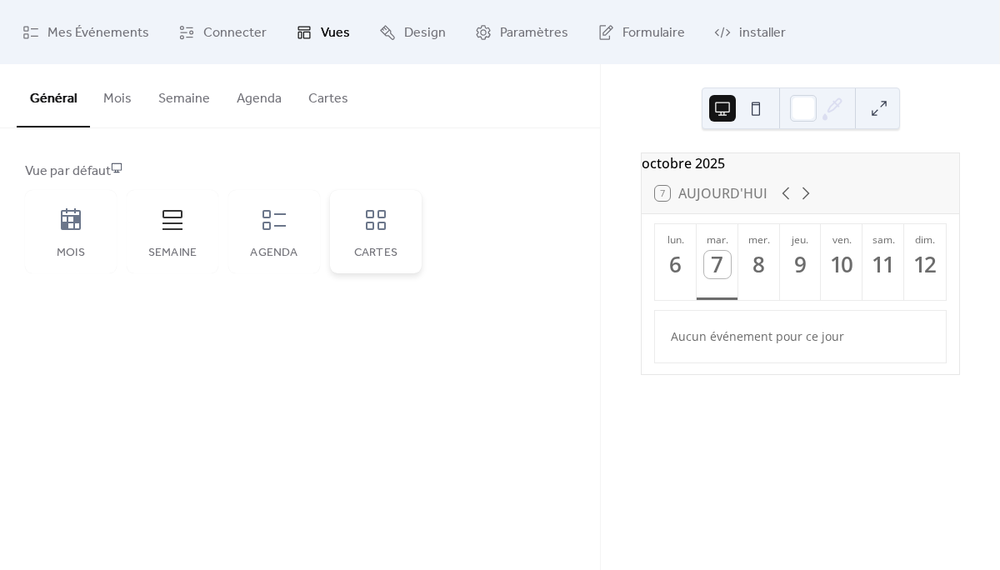
click at [383, 228] on icon at bounding box center [376, 220] width 20 height 20
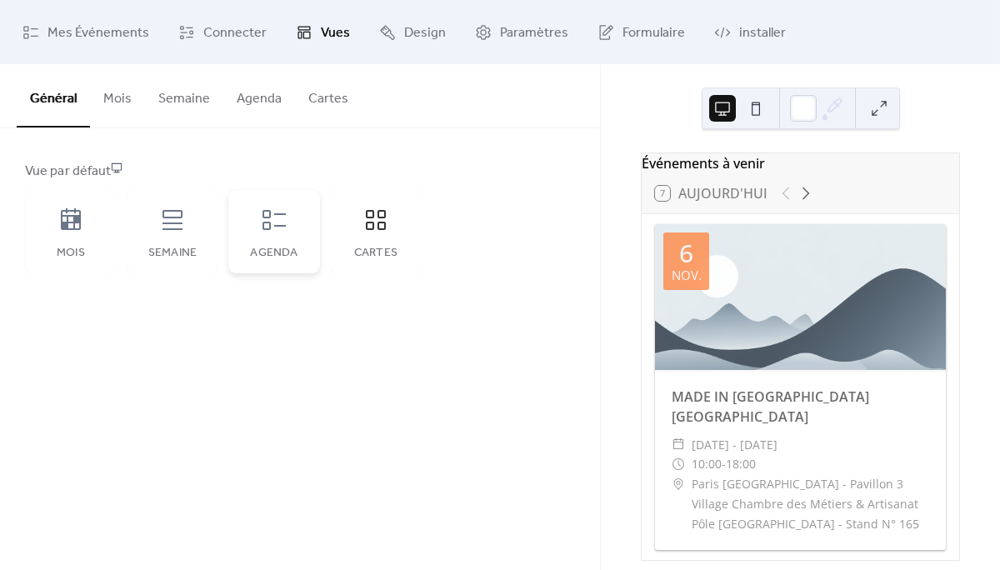
click at [267, 243] on div "Agenda" at bounding box center [274, 231] width 92 height 83
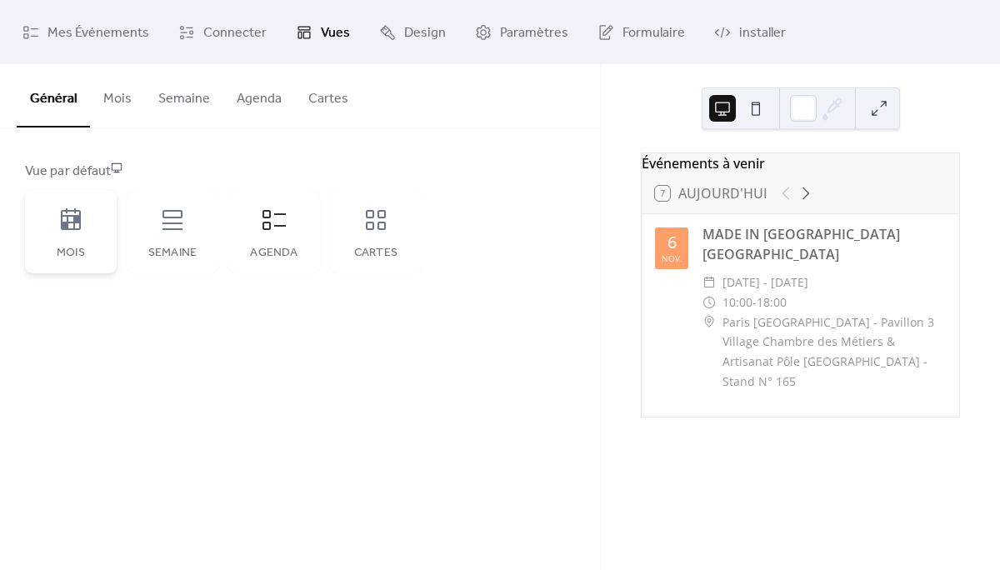
click at [81, 238] on div "Mois" at bounding box center [71, 231] width 92 height 83
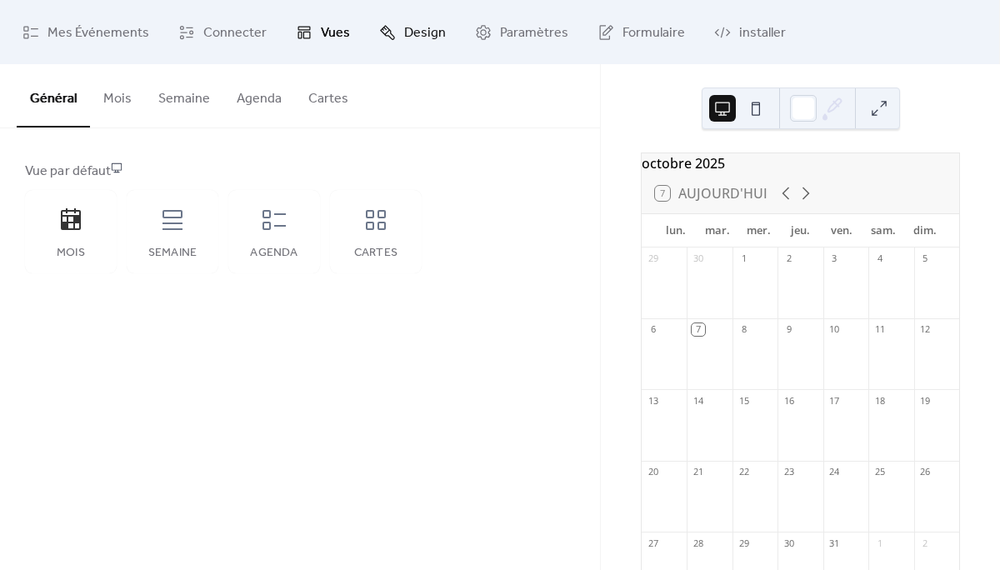
click at [404, 35] on span "Design" at bounding box center [425, 33] width 42 height 26
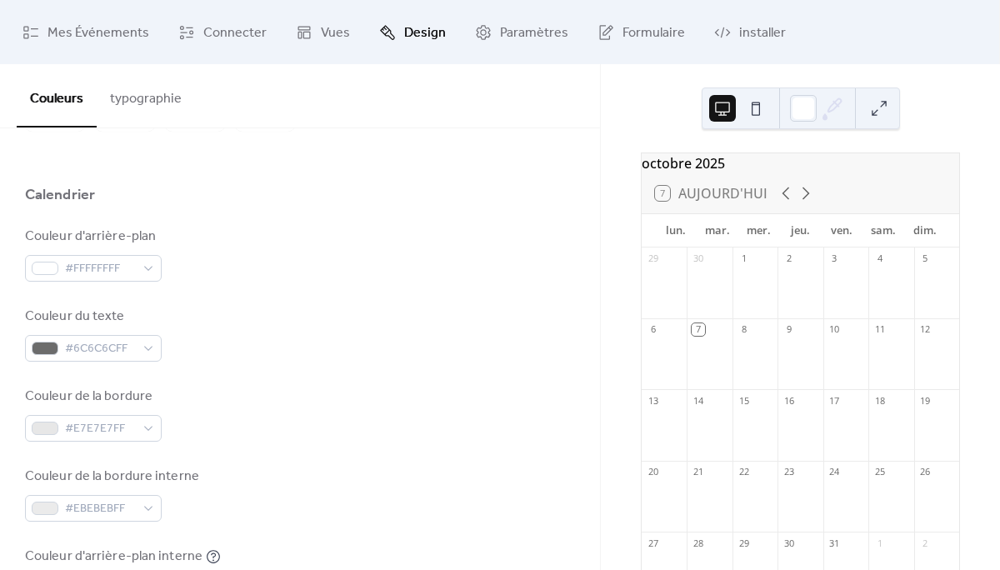
scroll to position [132, 0]
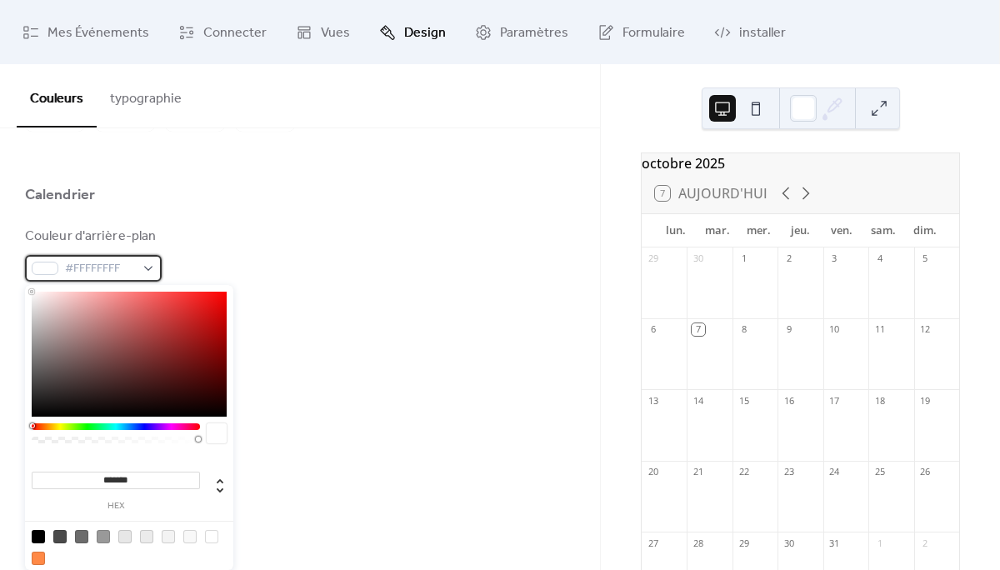
click at [120, 276] on span "#FFFFFFFF" at bounding box center [100, 269] width 70 height 20
click at [334, 328] on div "Couleur du texte #6C6C6CFF" at bounding box center [300, 334] width 550 height 55
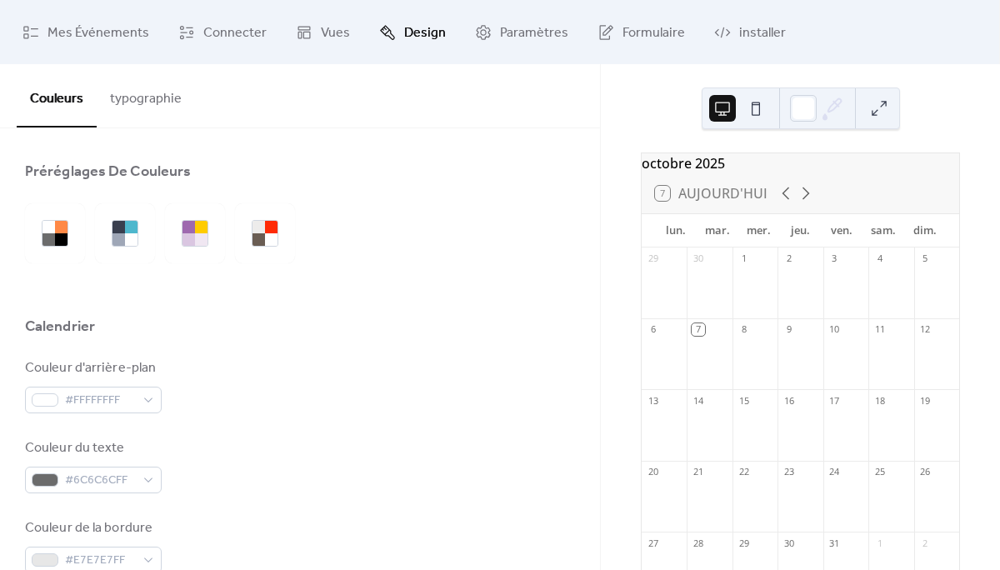
scroll to position [0, 0]
click at [195, 237] on div at bounding box center [201, 239] width 12 height 12
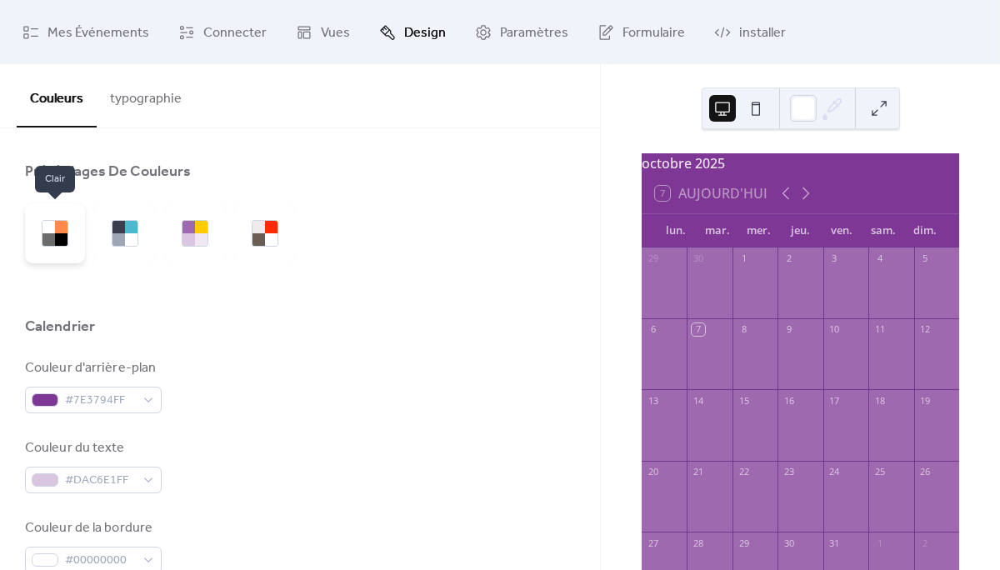
click at [65, 229] on div at bounding box center [61, 227] width 12 height 12
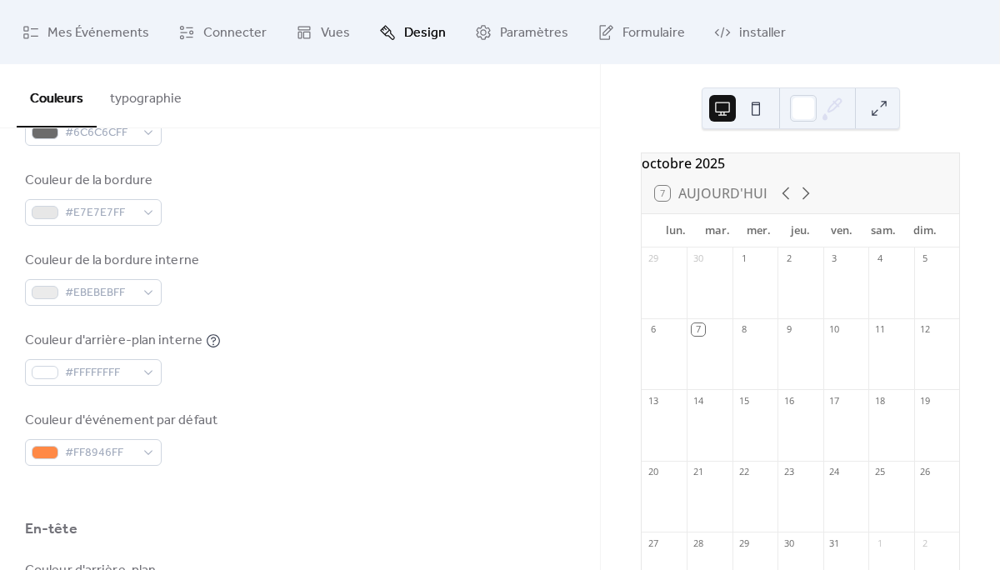
scroll to position [352, 0]
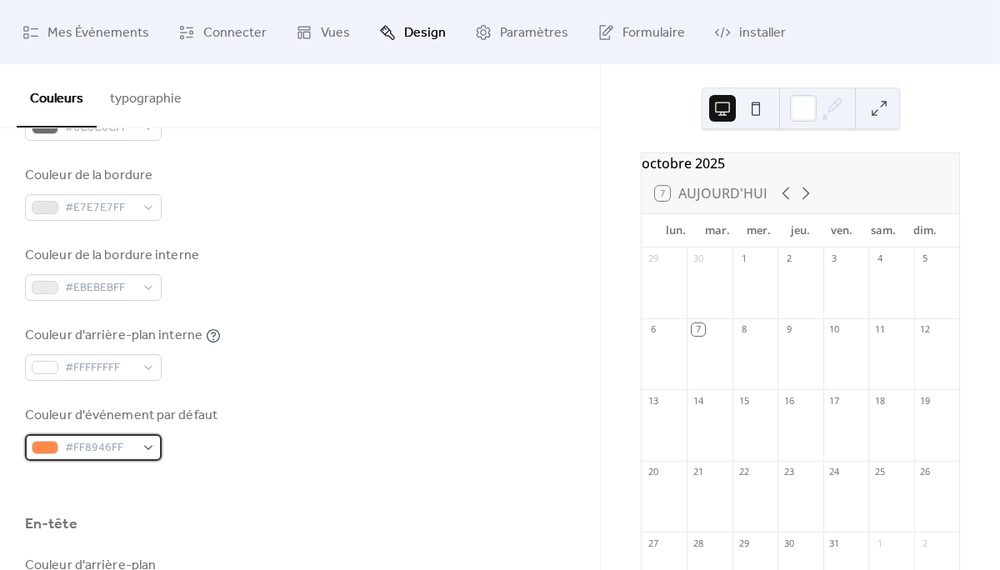
click at [145, 447] on div "#FF8946FF" at bounding box center [93, 447] width 137 height 27
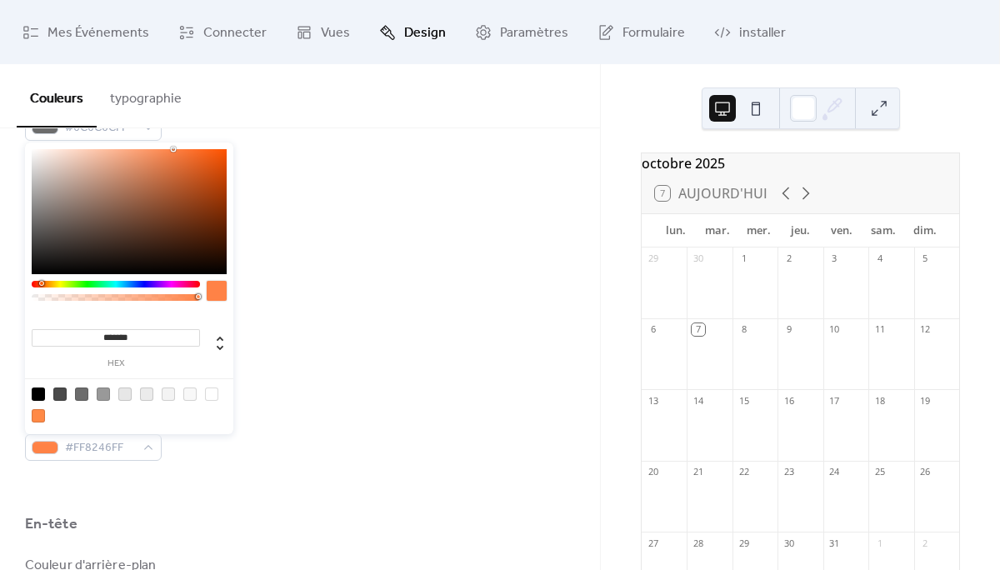
click at [41, 282] on div at bounding box center [41, 283] width 5 height 5
click at [38, 282] on div at bounding box center [116, 284] width 168 height 7
click at [122, 158] on div at bounding box center [129, 211] width 195 height 125
click at [122, 155] on div at bounding box center [129, 211] width 195 height 125
click at [124, 155] on div at bounding box center [125, 156] width 3 height 3
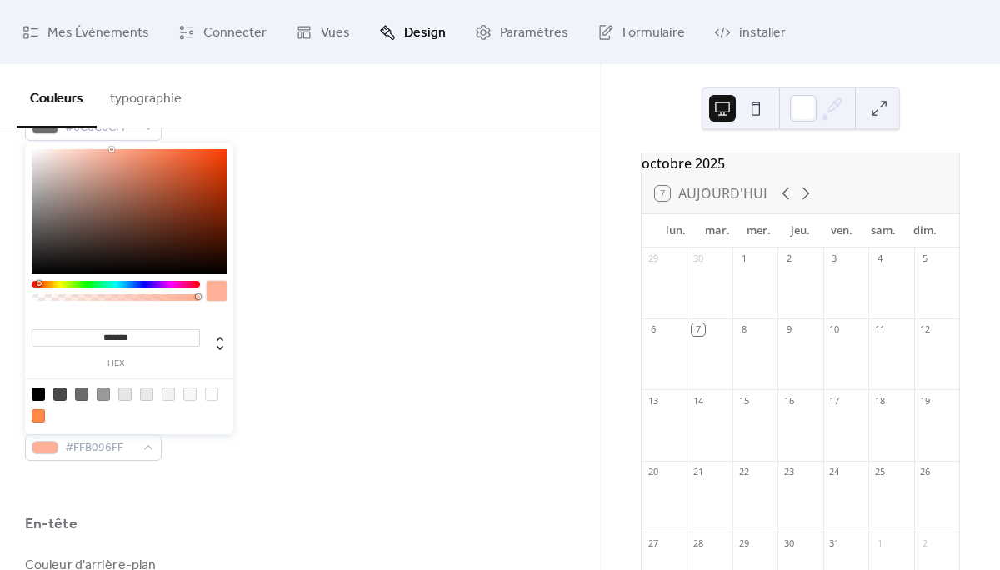
click at [112, 149] on div at bounding box center [129, 211] width 195 height 125
type input "*******"
click at [117, 152] on div at bounding box center [129, 211] width 195 height 125
click at [340, 317] on div "Couleur d'arrière-plan #FFFFFFFF Couleur du texte #6C6C6CFF Couleur de la bordu…" at bounding box center [300, 233] width 550 height 455
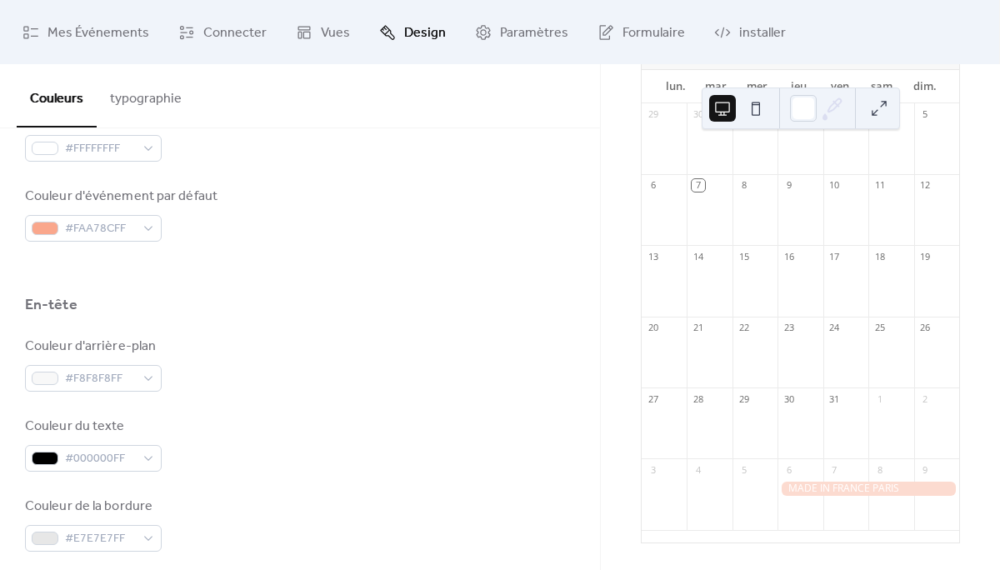
scroll to position [567, 0]
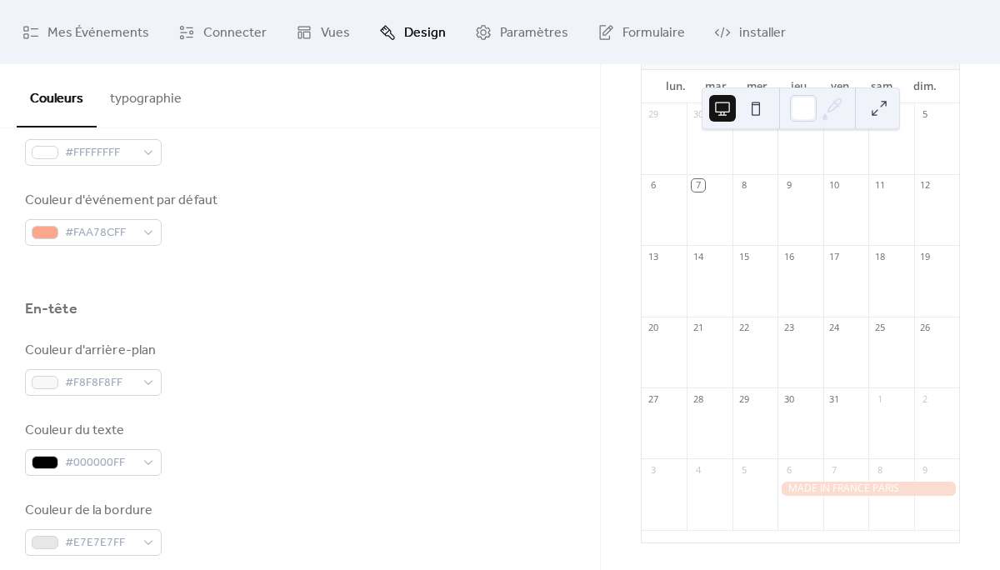
click at [87, 218] on div "Couleur d'événement par défaut #FAA78CFF" at bounding box center [123, 218] width 196 height 55
click at [92, 223] on span "#FAA78CFF" at bounding box center [100, 233] width 70 height 20
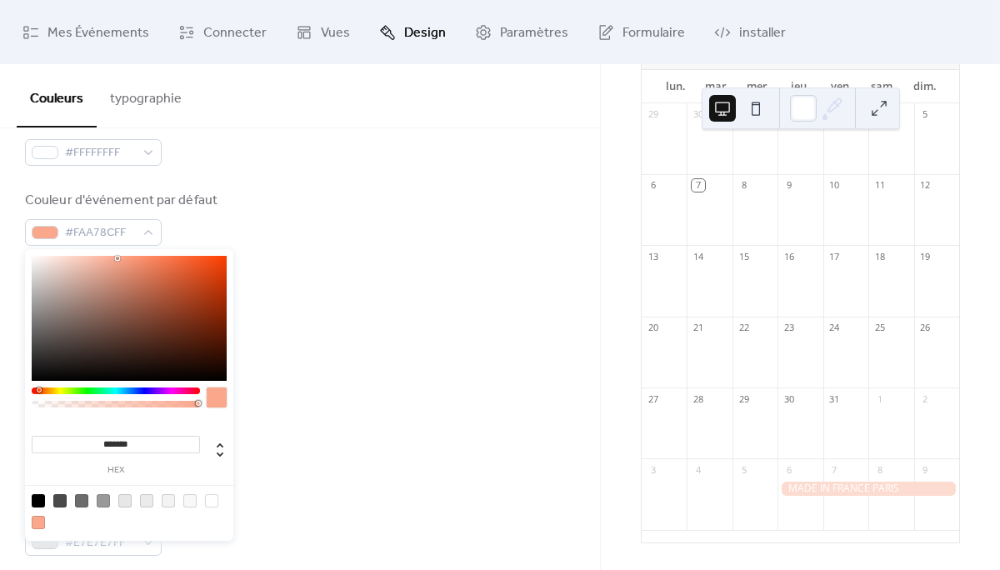
type input "***"
type input "*"
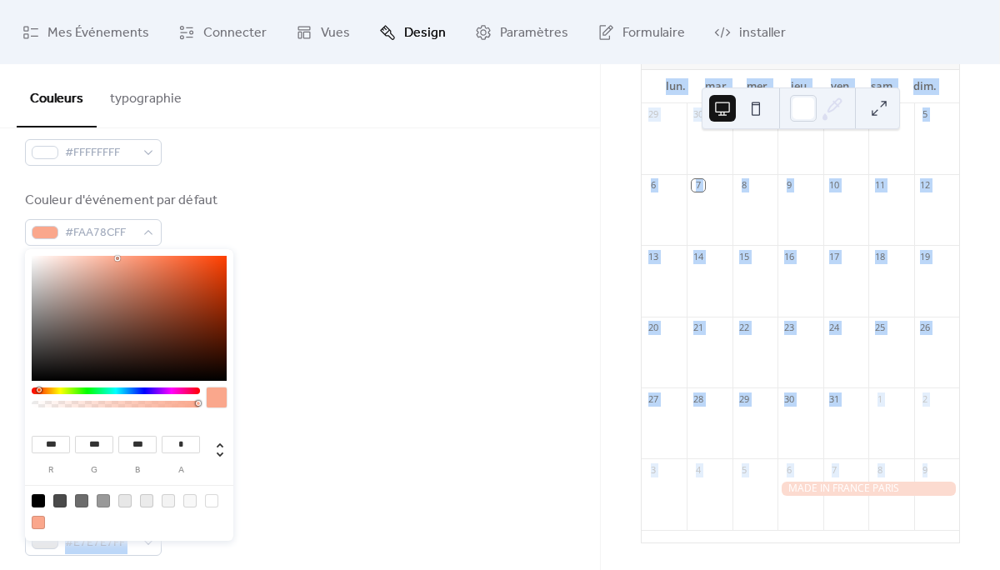
drag, startPoint x: 197, startPoint y: 404, endPoint x: 249, endPoint y: 413, distance: 53.3
click at [249, 413] on body "Mes Événements Connecter Vues Design Paramètres Formulaire installer Design Cou…" at bounding box center [500, 285] width 1000 height 570
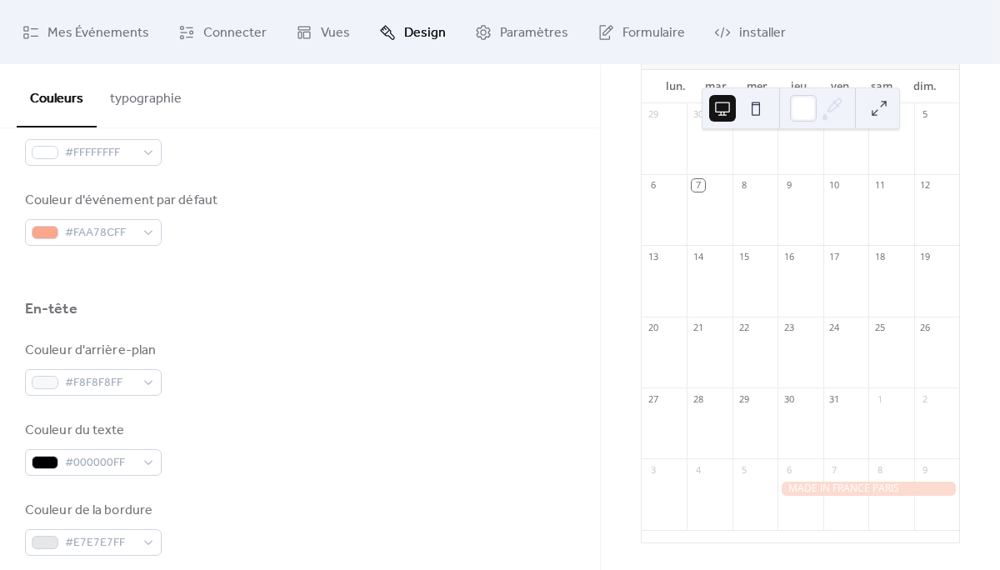
click at [346, 427] on div "Couleur du texte #000000FF" at bounding box center [300, 448] width 550 height 55
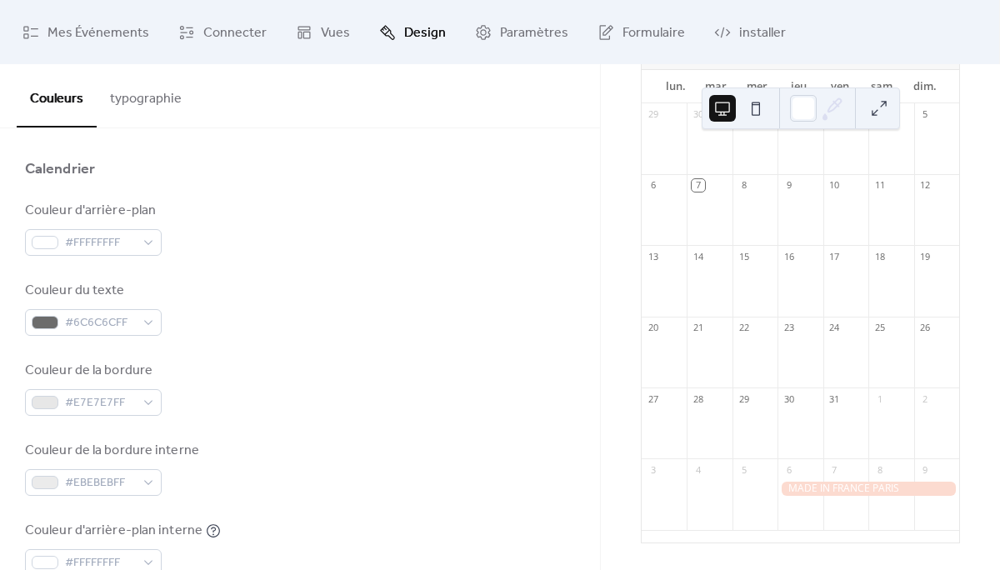
scroll to position [155, 0]
click at [975, 169] on div "[DATE] 7 [DATE] lun. mar. mer. jeu. ven. sam. dim. 29 30 1 2 3 4 5 6 7 8 9 10 1…" at bounding box center [800, 317] width 399 height 506
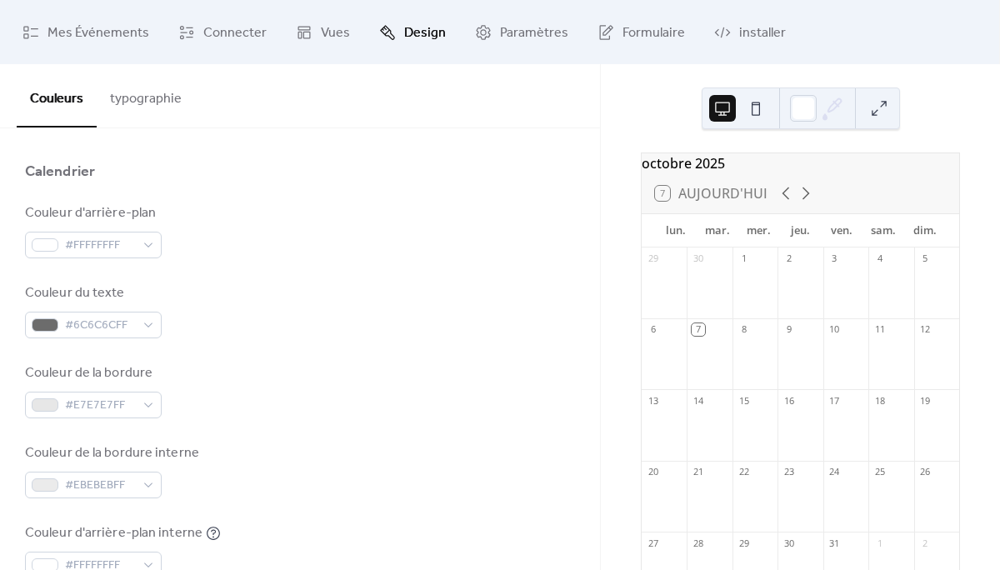
scroll to position [0, 0]
click at [802, 203] on icon at bounding box center [806, 193] width 20 height 20
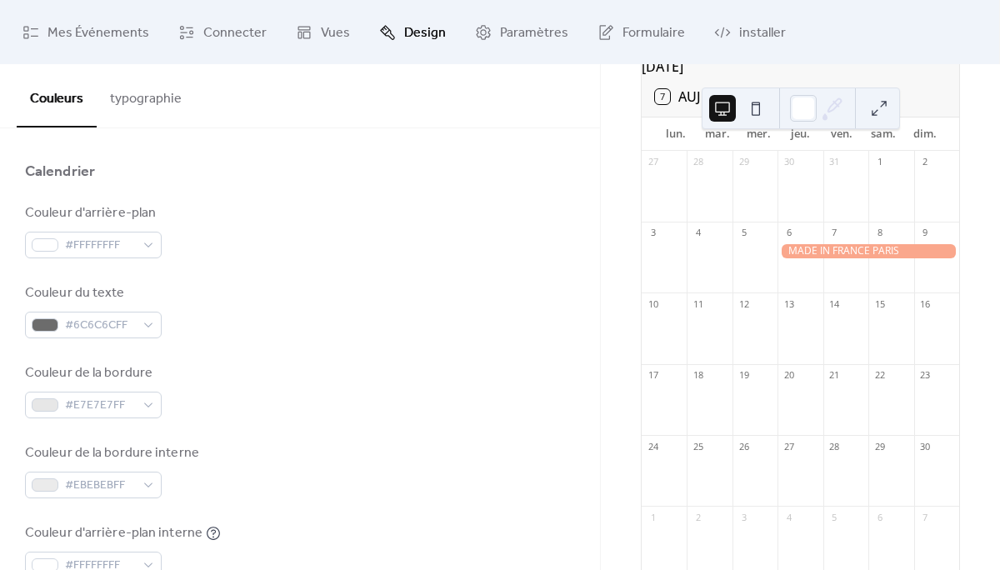
scroll to position [106, 0]
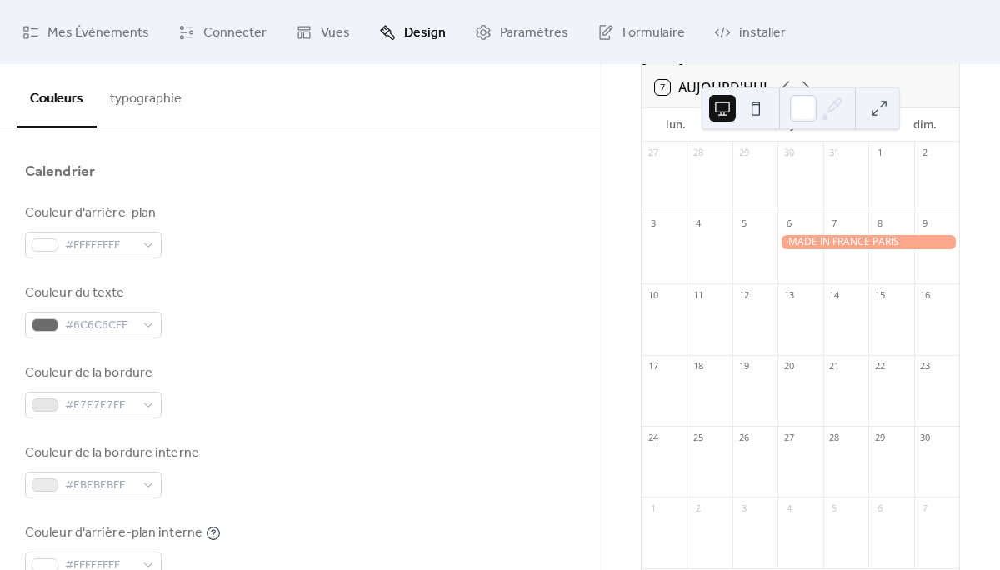
click at [827, 249] on div at bounding box center [868, 242] width 182 height 14
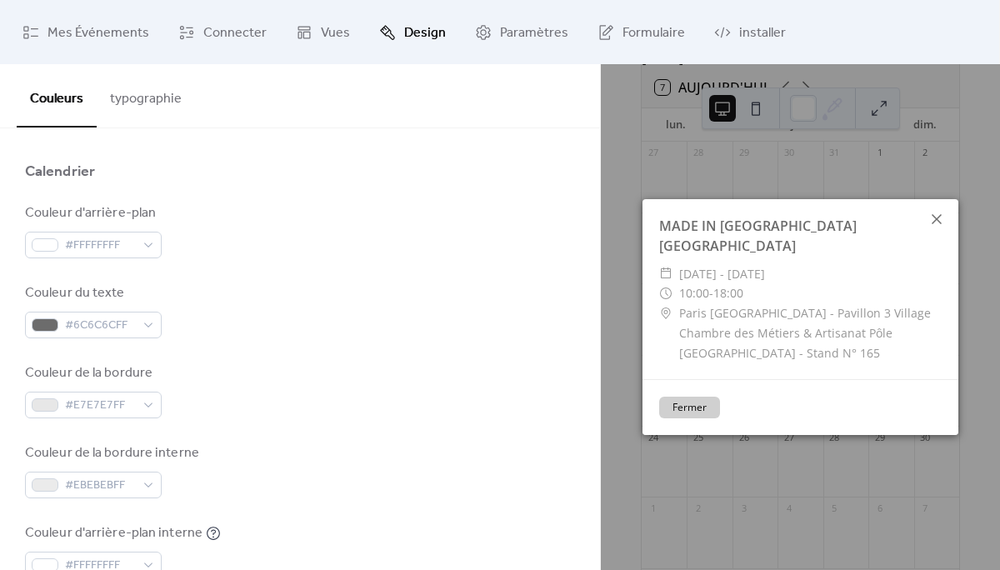
click at [939, 227] on icon at bounding box center [937, 219] width 20 height 20
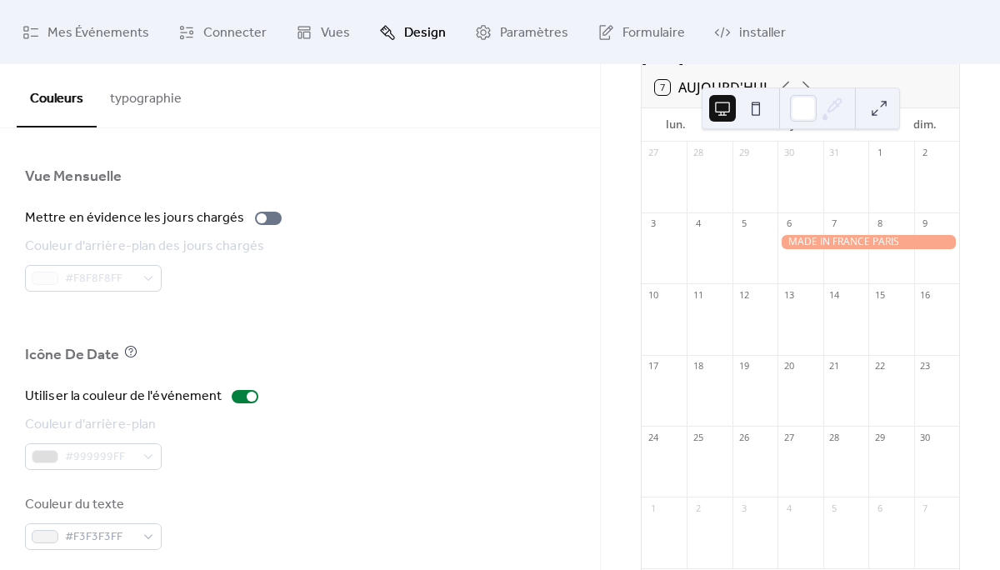
scroll to position [1161, 0]
click at [257, 217] on div at bounding box center [262, 217] width 10 height 10
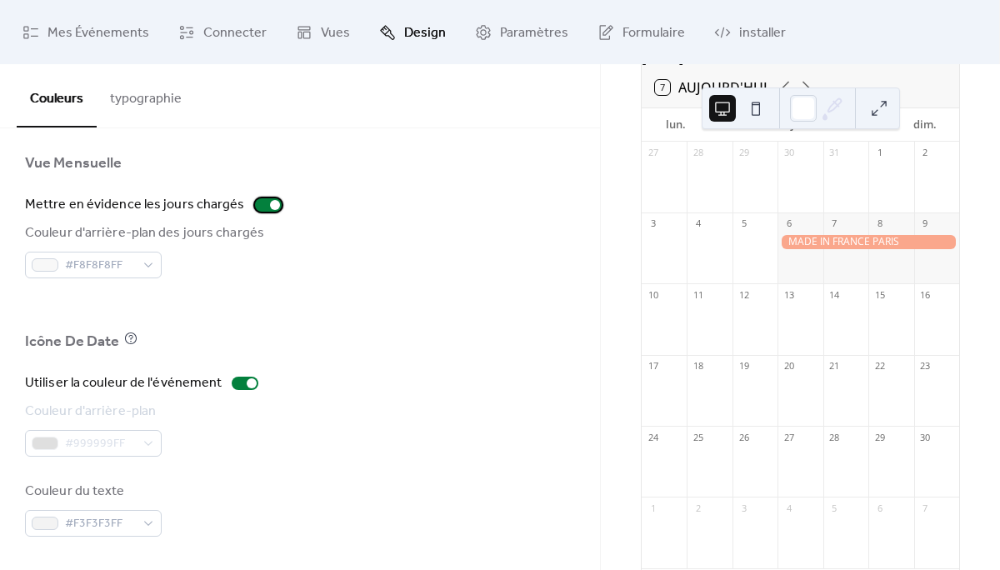
scroll to position [1173, 0]
click at [151, 448] on div "#999999FF" at bounding box center [93, 443] width 137 height 27
click at [327, 451] on div "Couleur d'arrière-plan #999999FF" at bounding box center [300, 429] width 550 height 55
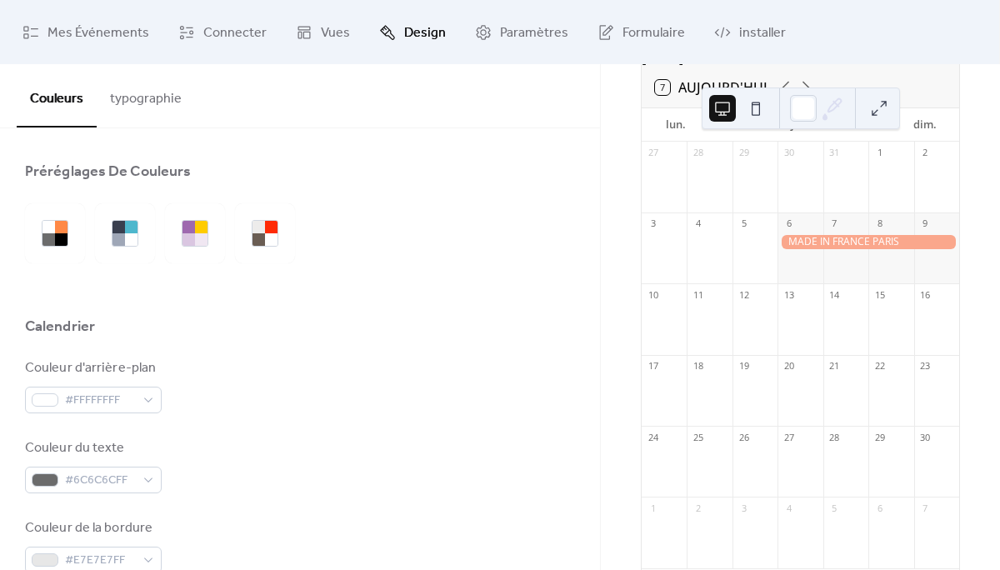
scroll to position [0, 0]
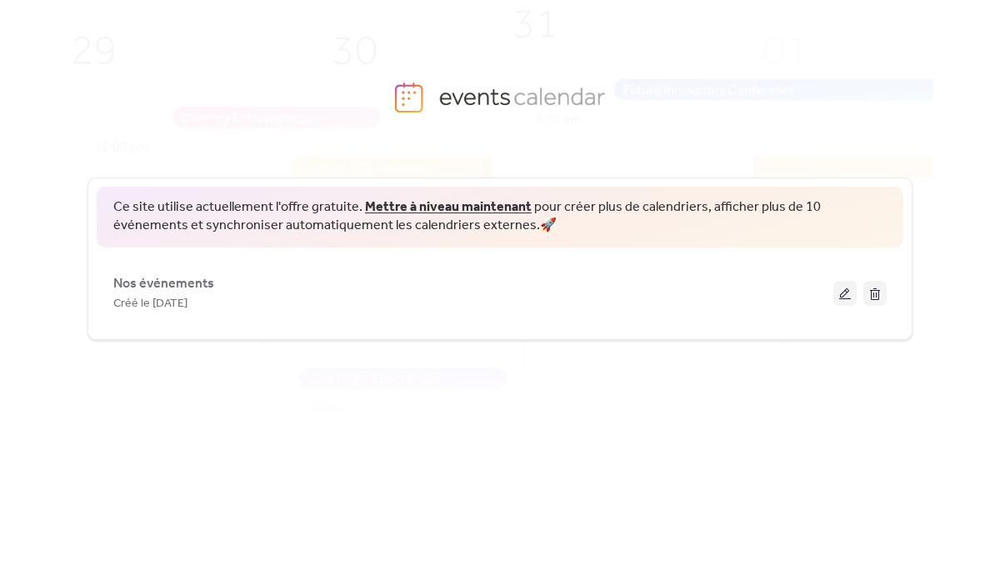
click at [598, 430] on div "Ce site utilise actuellement l'offre gratuite. Mettre à niveau maintenant pour …" at bounding box center [500, 350] width 867 height 399
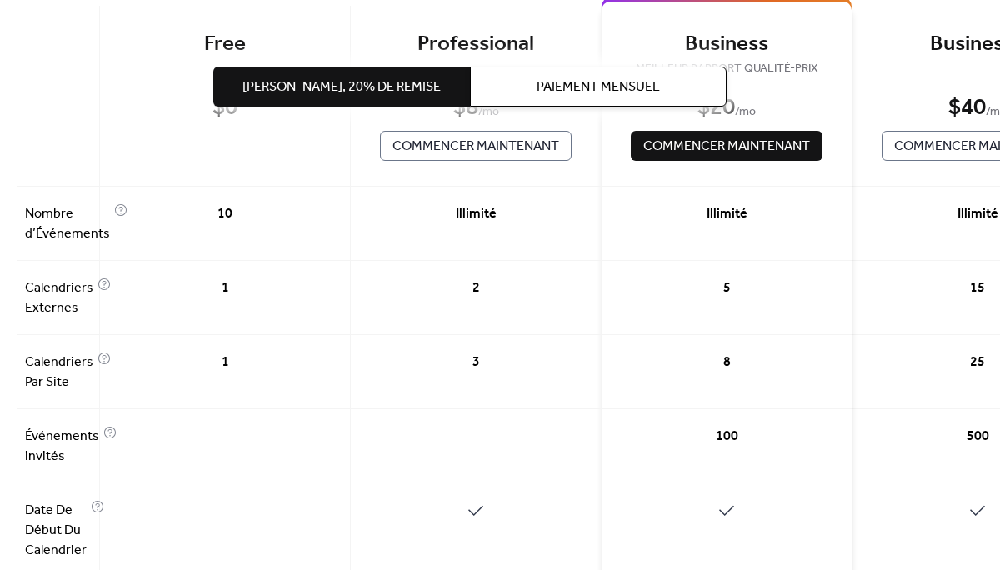
scroll to position [182, 0]
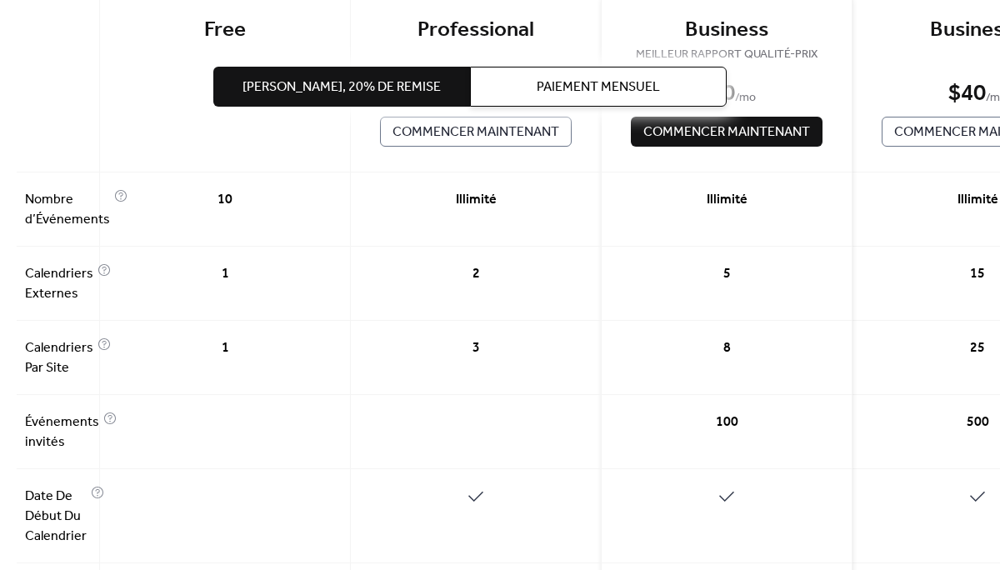
click at [117, 192] on div "10" at bounding box center [225, 209] width 251 height 74
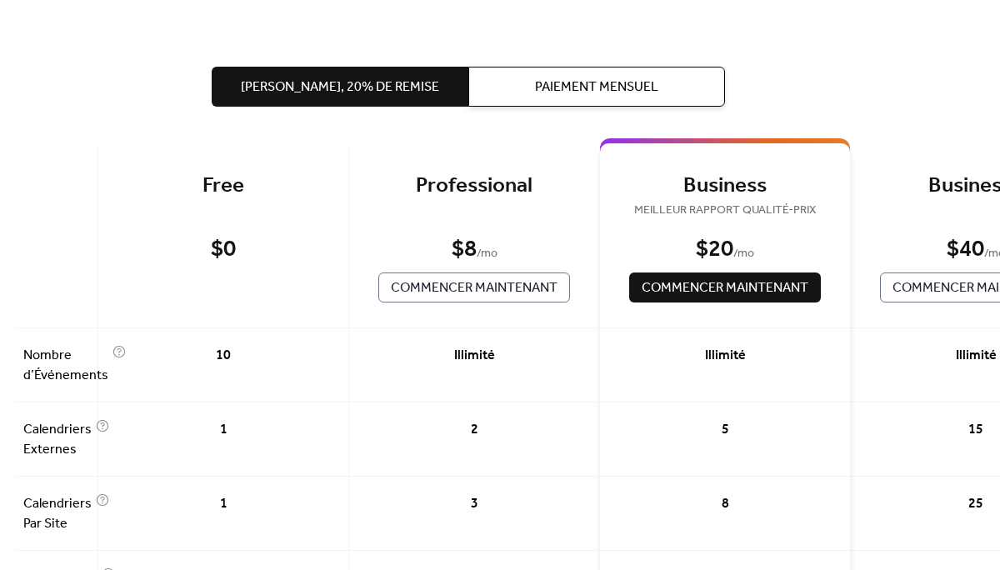
scroll to position [29, 2]
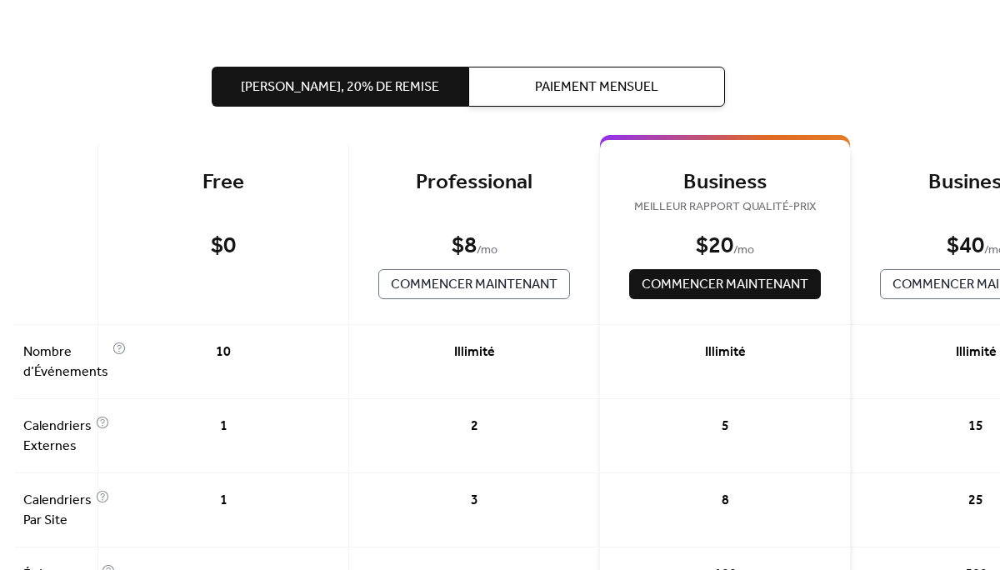
click at [614, 92] on span "Paiement Mensuel" at bounding box center [596, 87] width 123 height 20
